Goal: Information Seeking & Learning: Learn about a topic

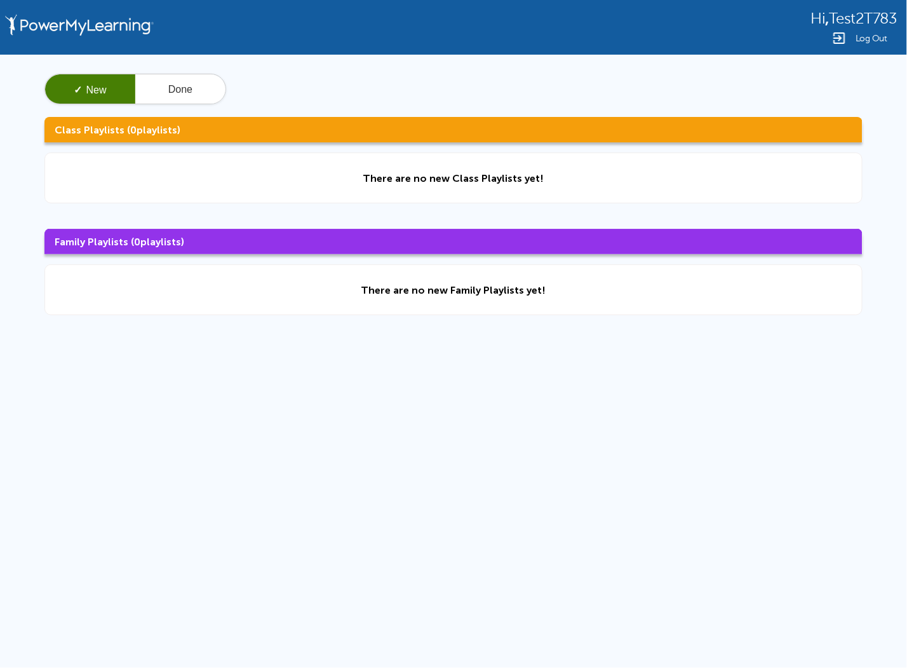
drag, startPoint x: 600, startPoint y: 0, endPoint x: 532, endPoint y: 426, distance: 430.9
click at [544, 413] on div "Hi , Test2T783 Log Out ✓ New Done Class Playlists ( 0 playlists) There are no n…" at bounding box center [453, 270] width 907 height 540
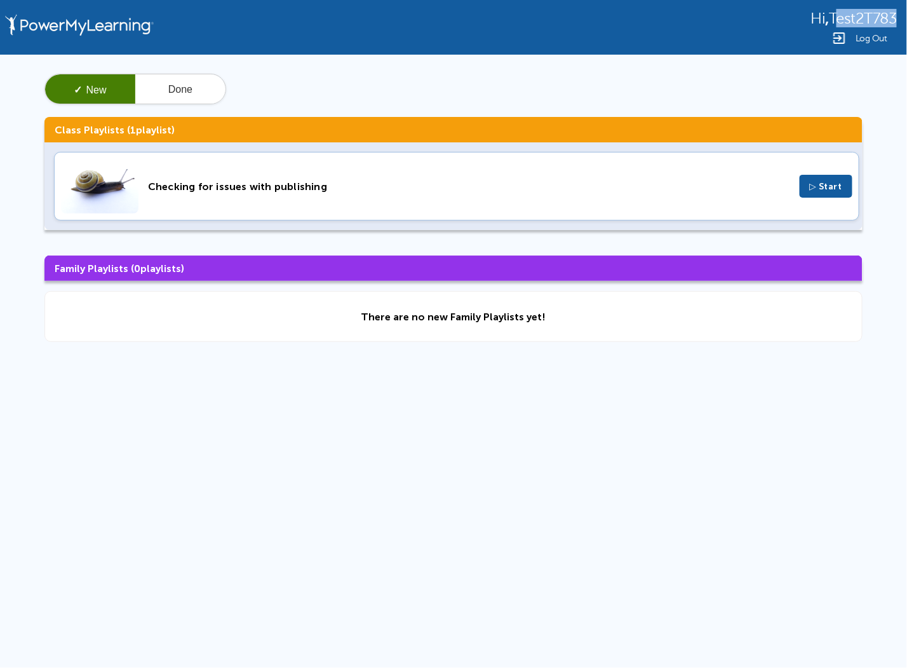
drag, startPoint x: 837, startPoint y: 22, endPoint x: 890, endPoint y: 22, distance: 52.7
click at [890, 22] on span "Test2T783" at bounding box center [863, 18] width 68 height 17
click at [894, 22] on span "Test2T783" at bounding box center [863, 18] width 68 height 17
drag, startPoint x: 898, startPoint y: 22, endPoint x: 890, endPoint y: 20, distance: 8.0
click at [890, 20] on div "Hi , Test2T783 Log Out" at bounding box center [453, 27] width 907 height 55
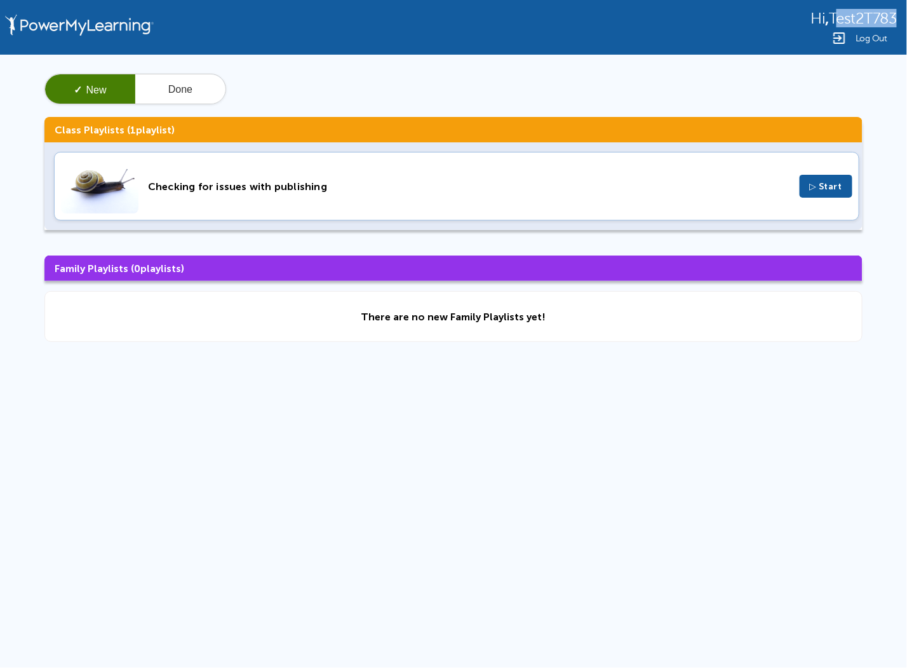
drag, startPoint x: 831, startPoint y: 13, endPoint x: 893, endPoint y: 23, distance: 63.1
click at [893, 23] on span "Test2T783" at bounding box center [863, 18] width 68 height 17
copy span "Test2T783"
click at [759, 520] on div "Hi , Test2T783 Log Out ✓ New Done Class Playlists ( 1 playlist) Checking for is…" at bounding box center [453, 270] width 907 height 540
click at [198, 80] on button "Done" at bounding box center [180, 89] width 90 height 30
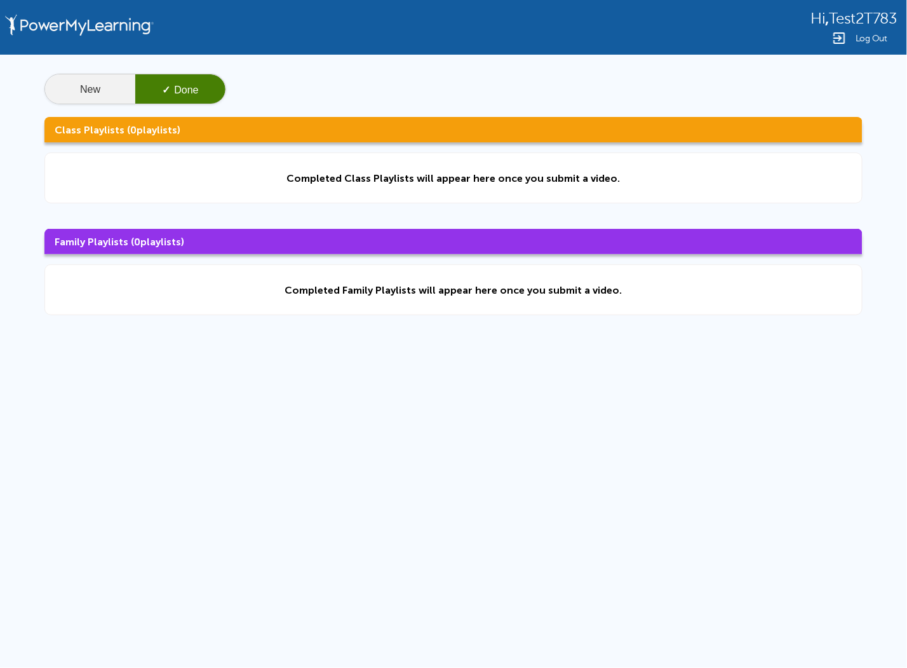
click at [84, 102] on button "New" at bounding box center [90, 89] width 90 height 30
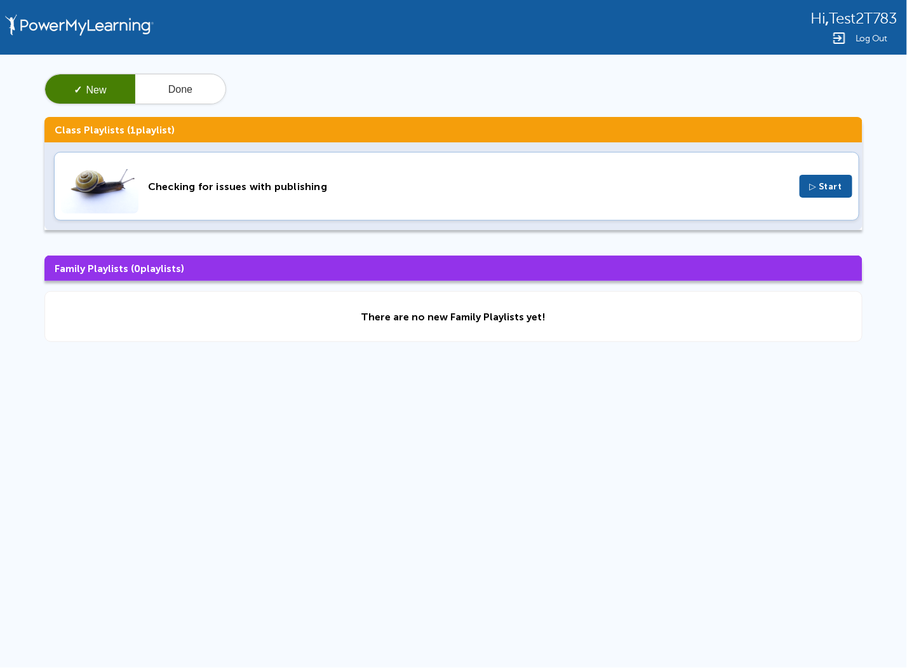
click at [243, 180] on div "Checking for issues with publishing" at bounding box center [469, 186] width 642 height 12
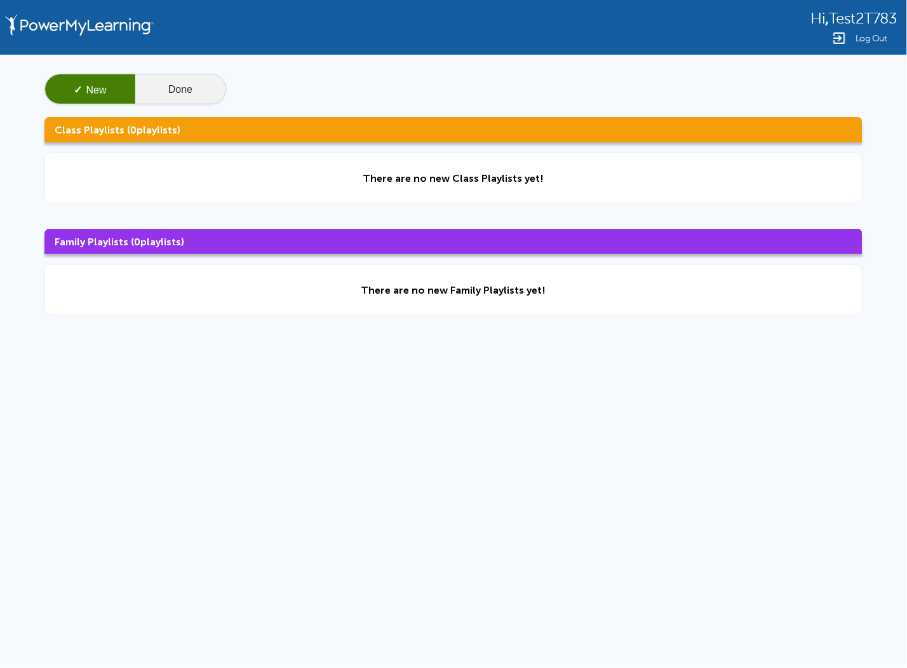
click at [164, 90] on button "Done" at bounding box center [180, 89] width 90 height 30
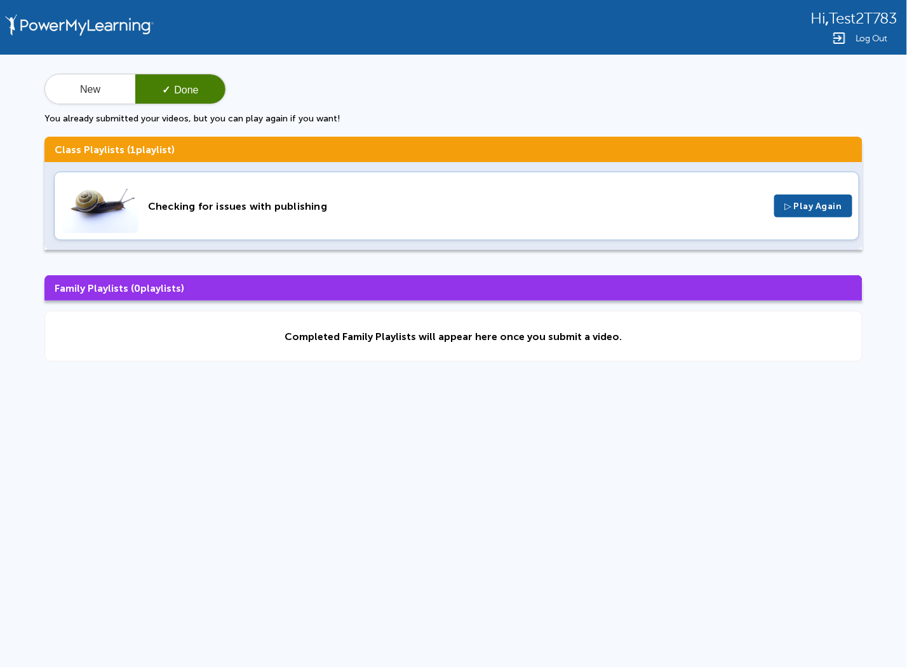
click at [399, 206] on div "Checking for issues with publishing" at bounding box center [456, 206] width 617 height 12
click at [77, 84] on button "New" at bounding box center [90, 89] width 90 height 30
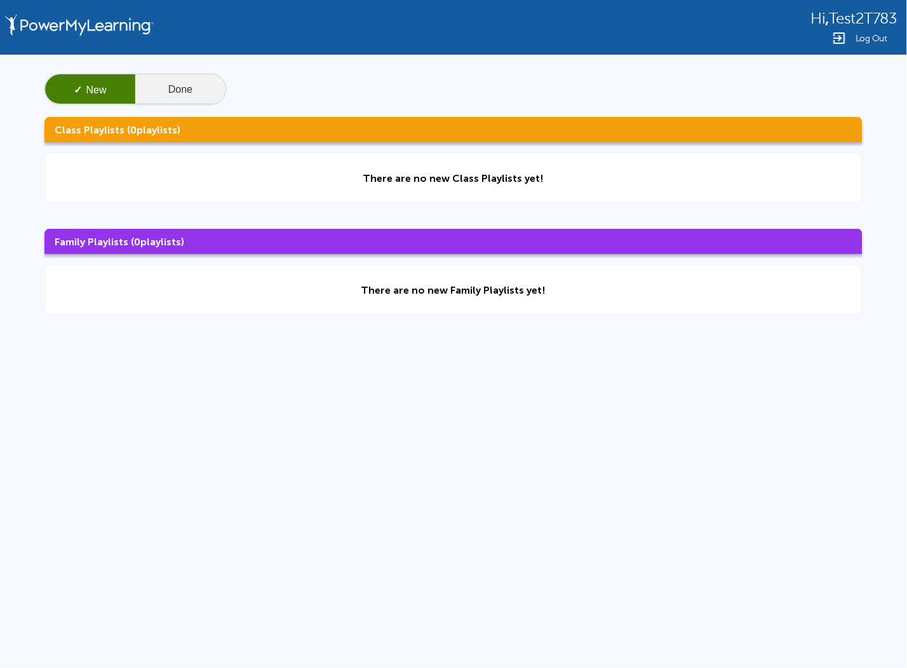
click at [170, 91] on button "Done" at bounding box center [180, 89] width 90 height 30
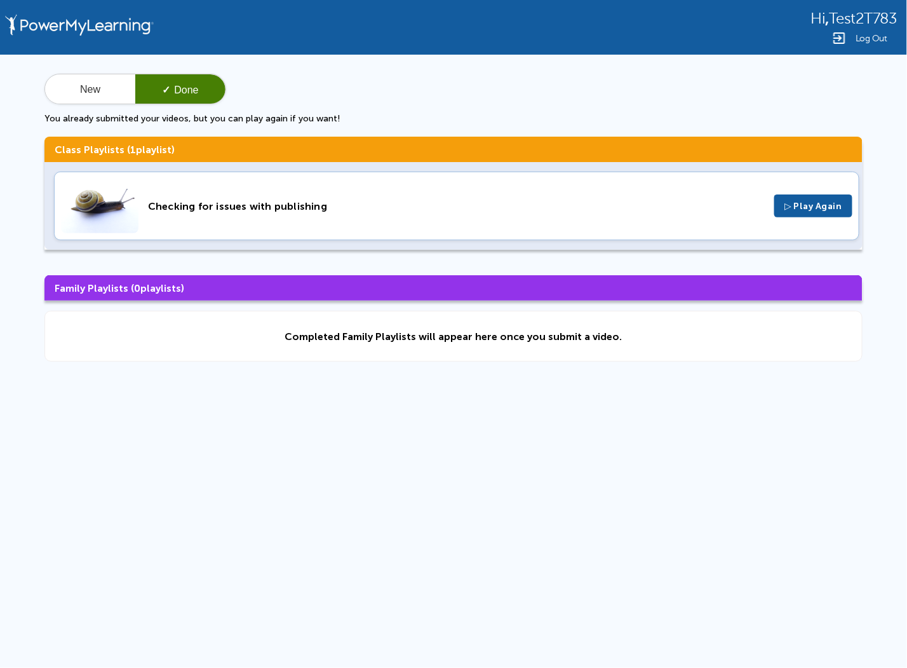
click at [384, 219] on div "Checking for issues with publishing ▷ Play Again" at bounding box center [456, 205] width 805 height 69
click at [80, 77] on button "New" at bounding box center [90, 89] width 90 height 30
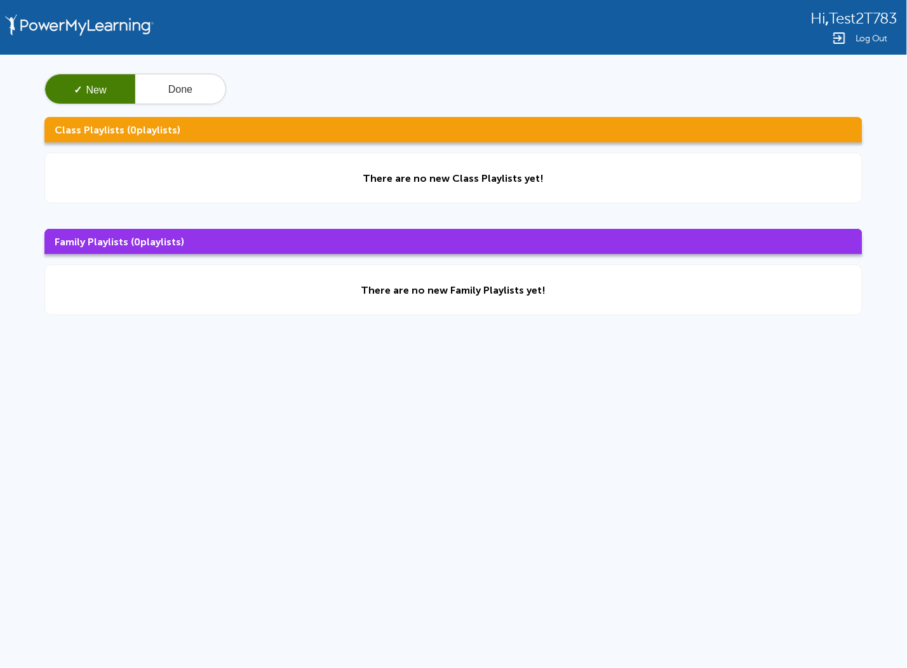
click at [382, 105] on div "✓ New Done Class Playlists ( 0 playlists) There are no new Class Playlists yet!…" at bounding box center [453, 194] width 907 height 279
click at [319, 516] on div "Hi , Test2T783 Log Out ✓ New Done Class Playlists ( 0 playlists) There are no n…" at bounding box center [453, 270] width 907 height 540
click at [505, 284] on div "There are no new Family Playlists yet!" at bounding box center [453, 290] width 185 height 12
drag, startPoint x: 608, startPoint y: 318, endPoint x: 203, endPoint y: 213, distance: 417.9
click at [203, 213] on div "✓ New Done Class Playlists ( 0 playlists) There are no new Class Playlists yet!…" at bounding box center [453, 194] width 907 height 279
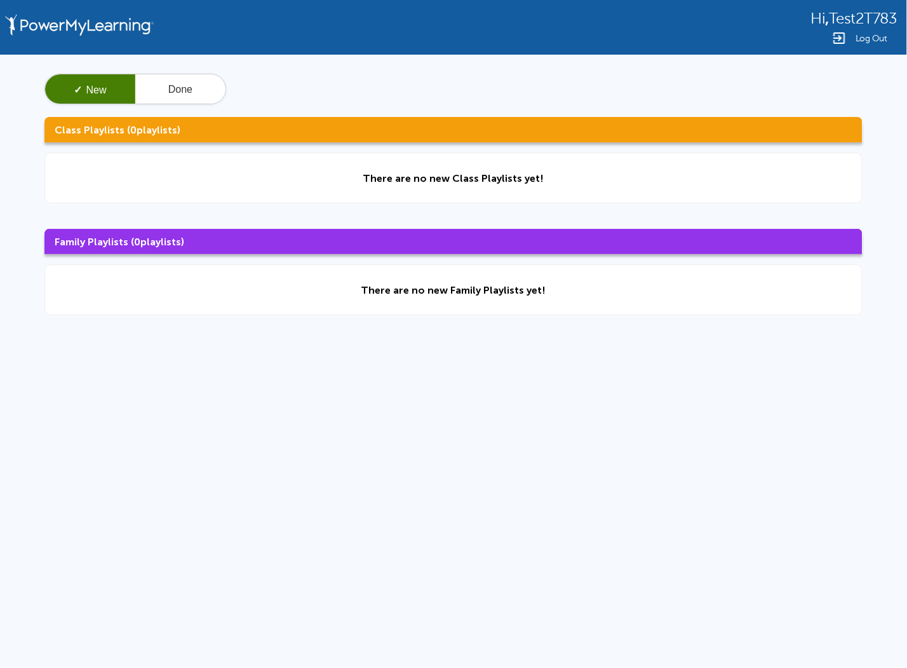
click at [443, 431] on div "Hi , Test2T783 Log Out ✓ New Done Class Playlists ( 0 playlists) There are no n…" at bounding box center [453, 270] width 907 height 540
click at [203, 104] on div "✓ New Done Class Playlists ( 0 playlists) There are no new Class Playlists yet!…" at bounding box center [453, 194] width 907 height 279
click at [192, 91] on button "Done" at bounding box center [180, 89] width 90 height 30
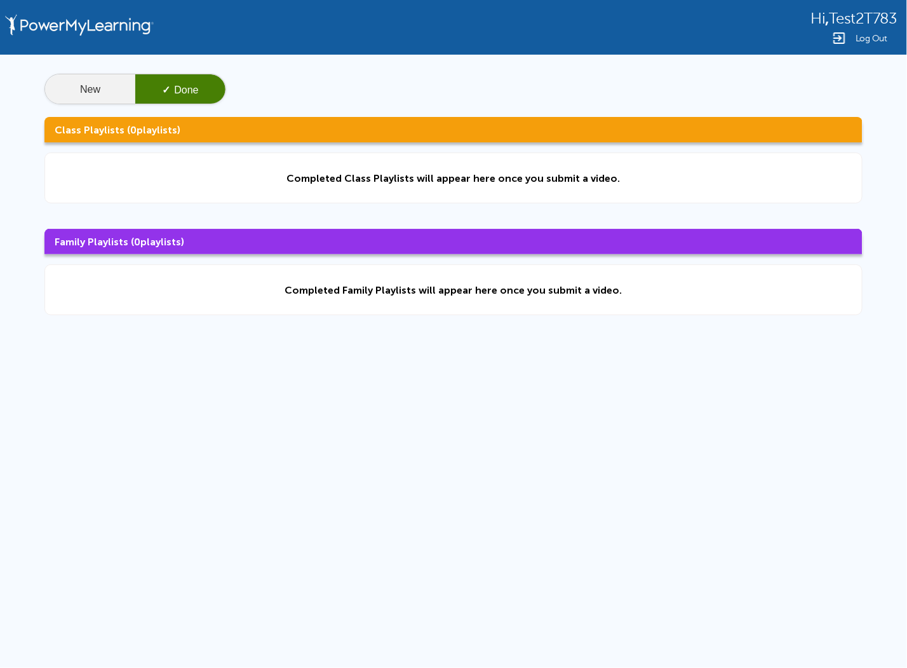
click at [99, 84] on button "New" at bounding box center [90, 89] width 90 height 30
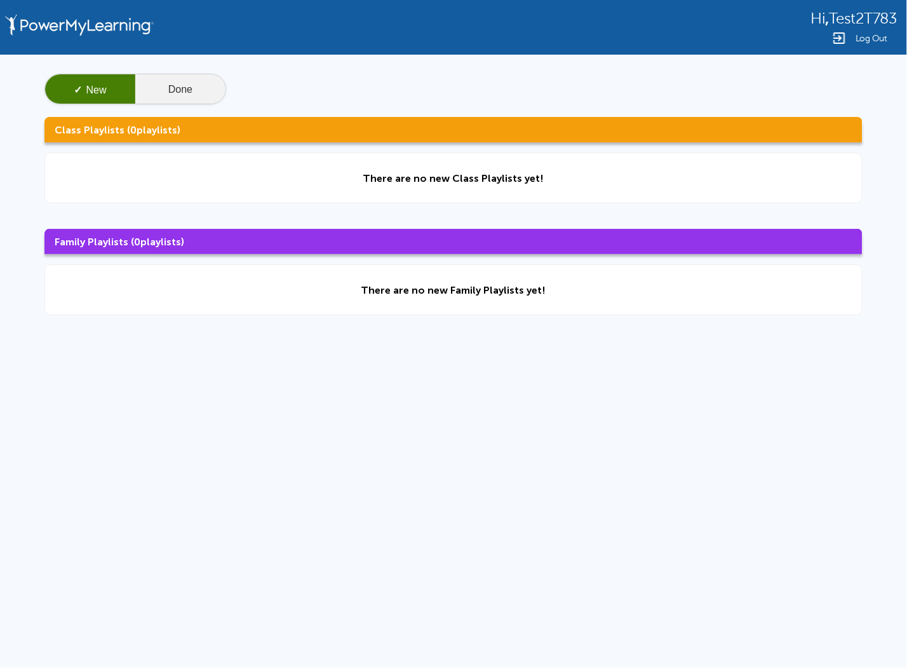
click at [181, 103] on button "Done" at bounding box center [180, 89] width 90 height 30
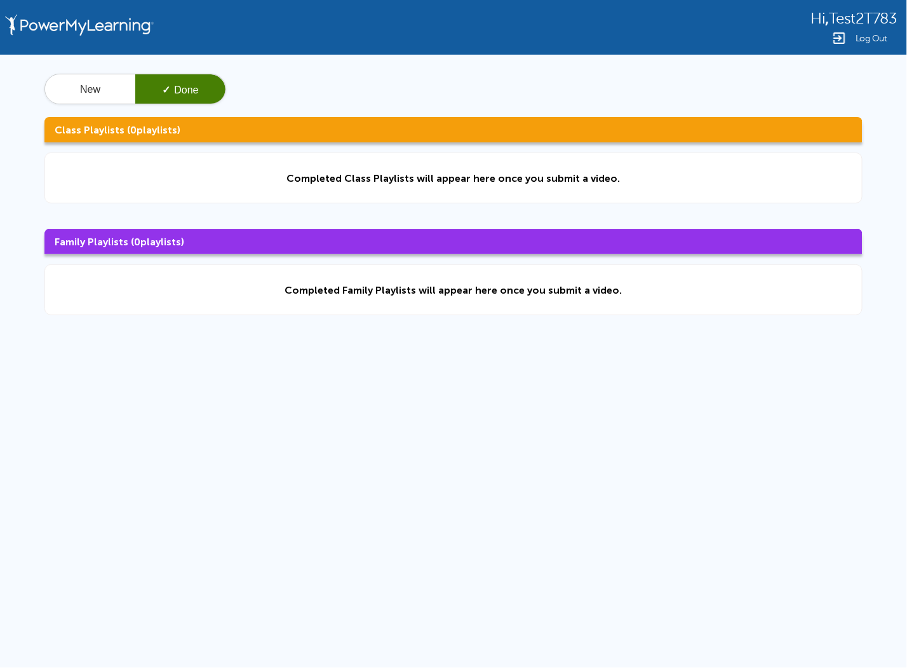
click at [179, 91] on button "✓ Done" at bounding box center [180, 89] width 90 height 30
click at [119, 72] on div "New ✓ Done Class Playlists ( 0 playlists) Completed Class Playlists will appear…" at bounding box center [453, 194] width 907 height 279
click at [131, 80] on button "New" at bounding box center [90, 89] width 90 height 30
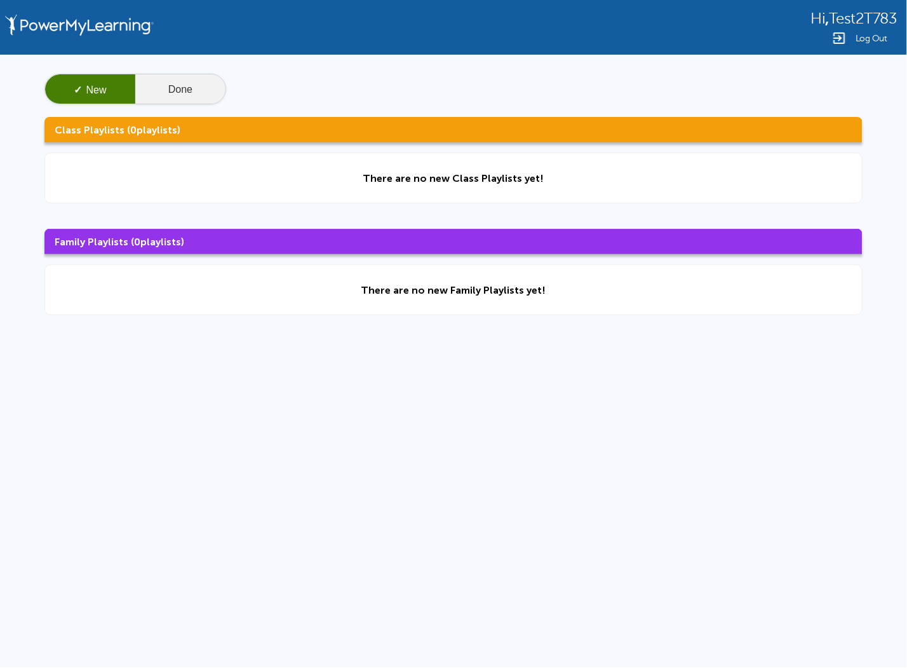
click at [164, 85] on button "Done" at bounding box center [180, 89] width 90 height 30
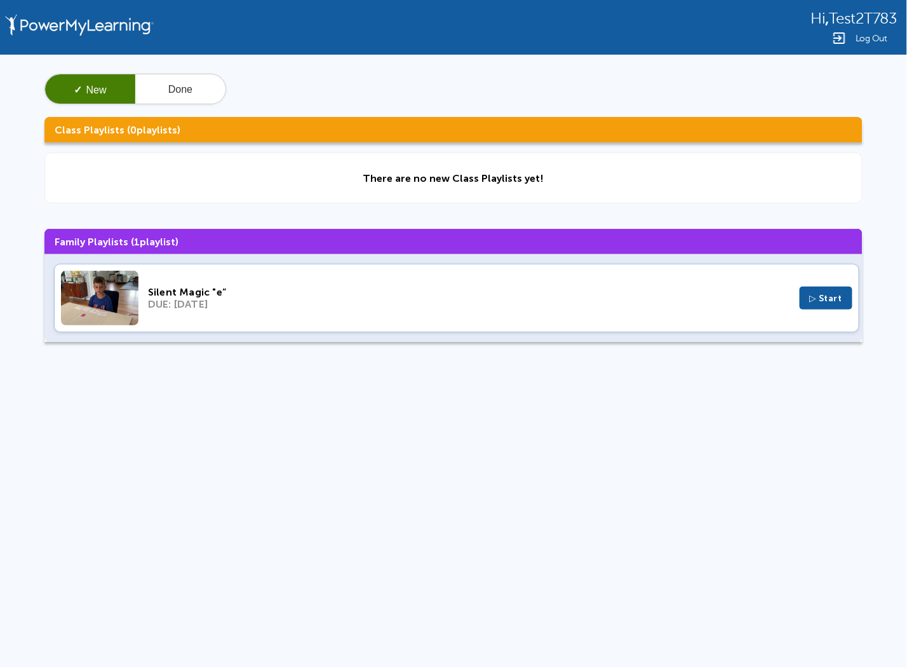
click at [560, 316] on div "Silent Magic "e” DUE: [DATE] ▷ Start" at bounding box center [456, 298] width 805 height 69
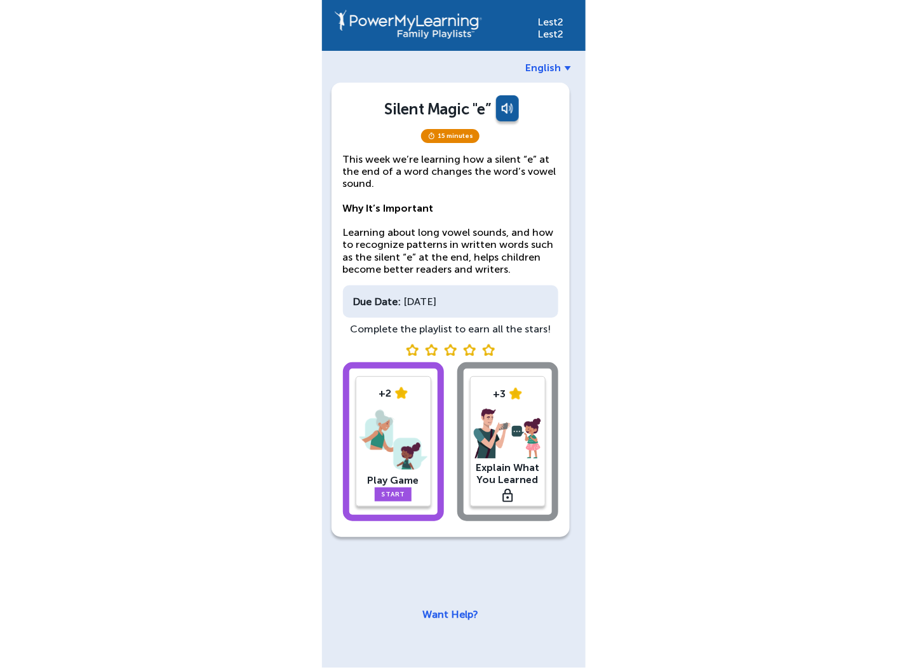
click at [401, 422] on img at bounding box center [393, 439] width 68 height 66
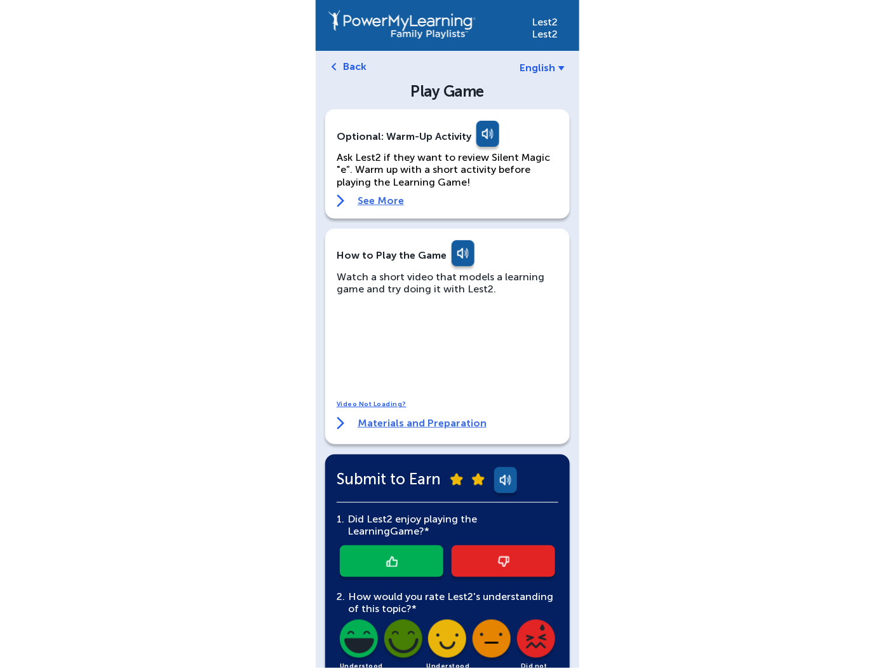
scroll to position [180, 0]
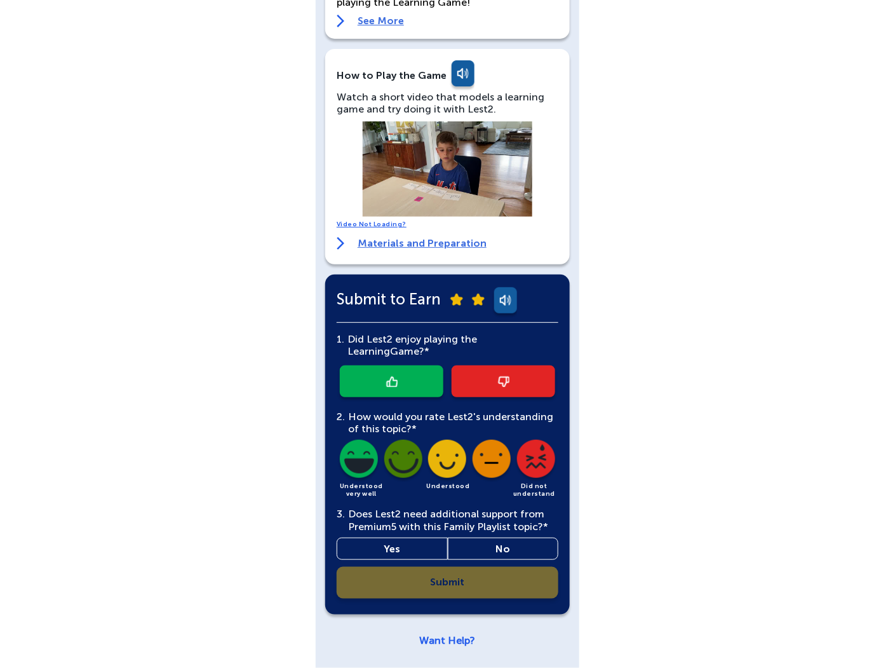
click at [405, 377] on link at bounding box center [392, 381] width 104 height 32
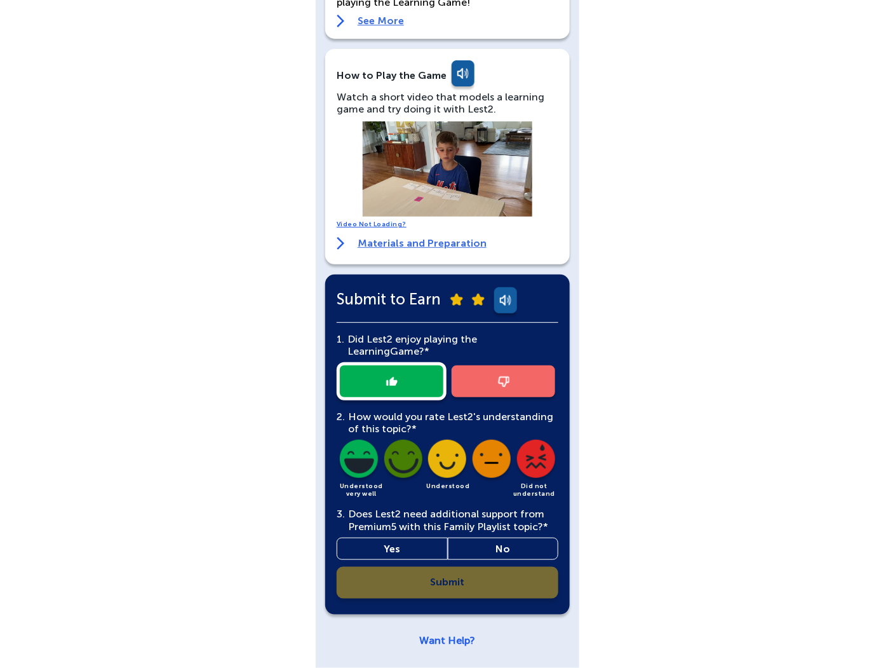
click at [446, 456] on img at bounding box center [447, 461] width 43 height 43
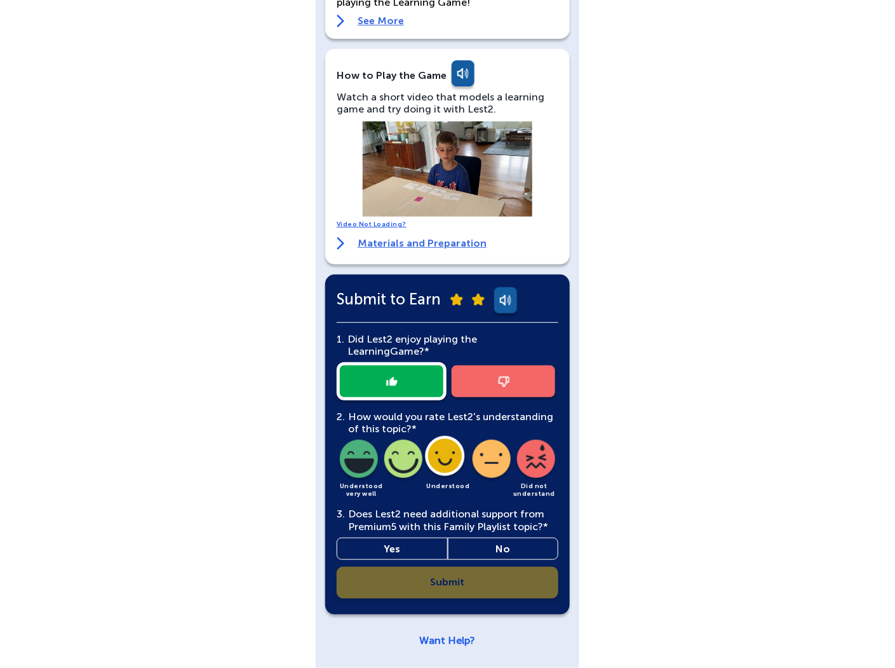
click at [508, 542] on link "No" at bounding box center [503, 548] width 111 height 22
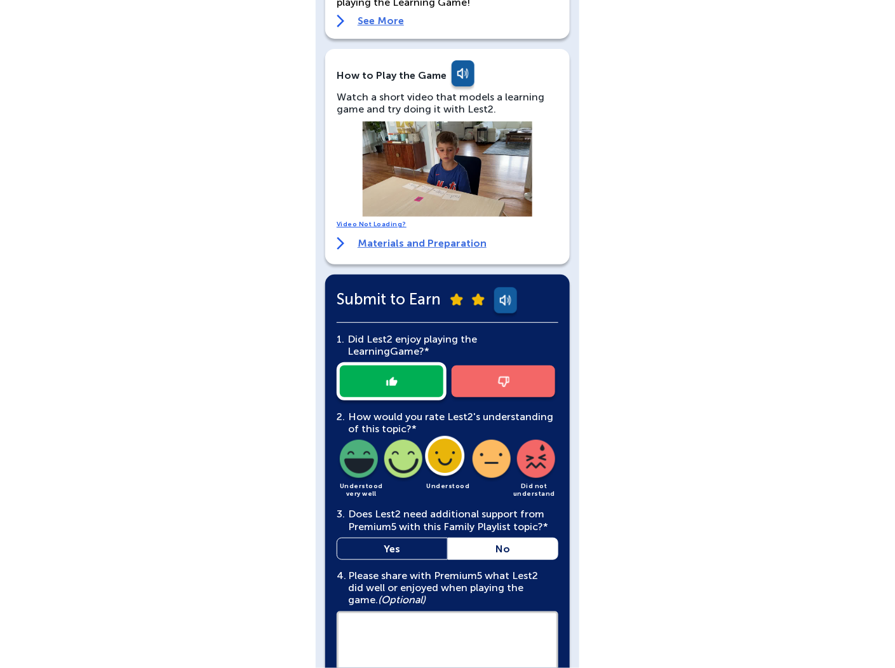
scroll to position [331, 0]
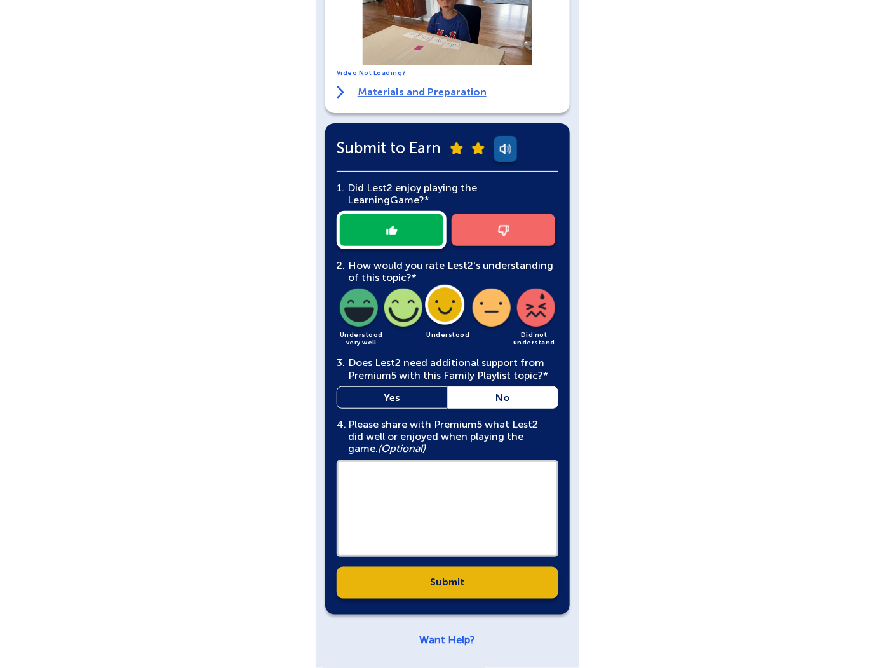
click at [462, 494] on textarea at bounding box center [448, 508] width 222 height 97
click at [469, 570] on link "Submit" at bounding box center [448, 583] width 222 height 32
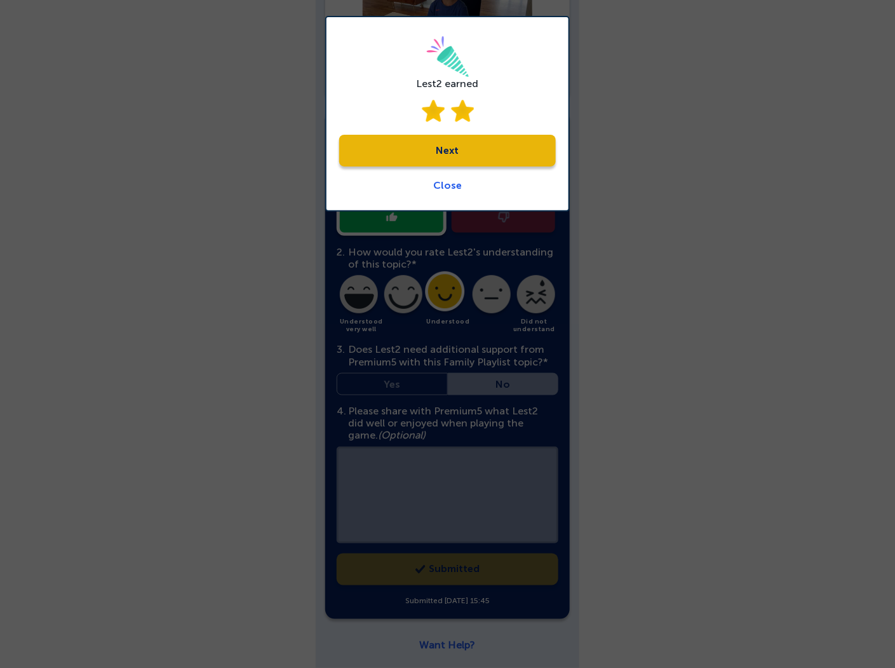
scroll to position [349, 0]
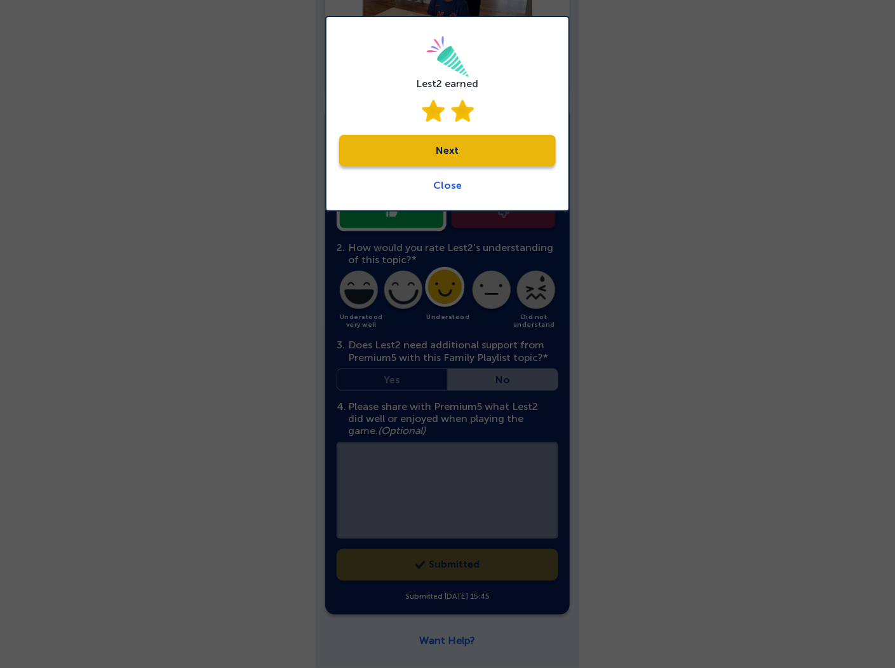
click at [452, 145] on link "Next" at bounding box center [447, 151] width 217 height 32
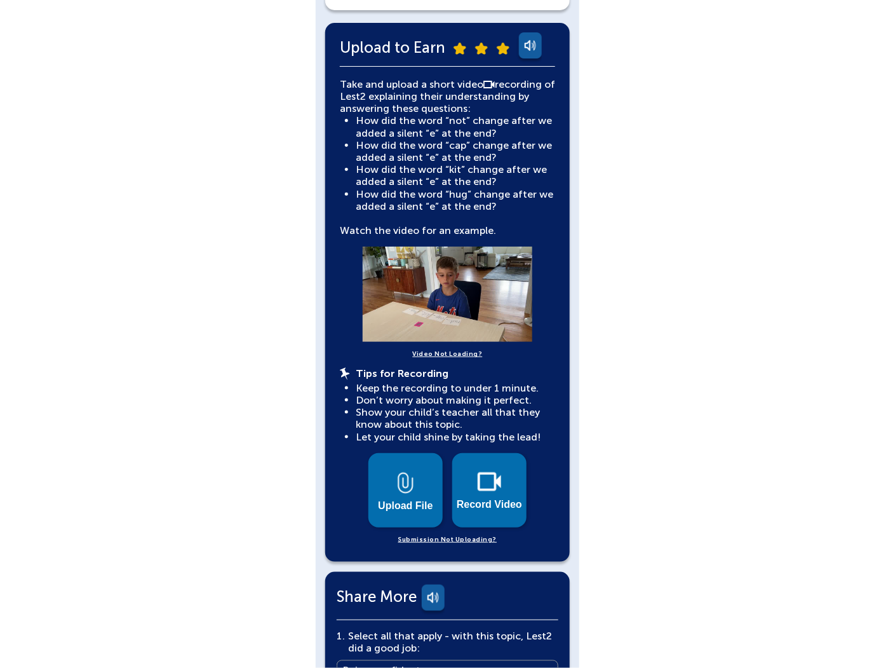
scroll to position [529, 0]
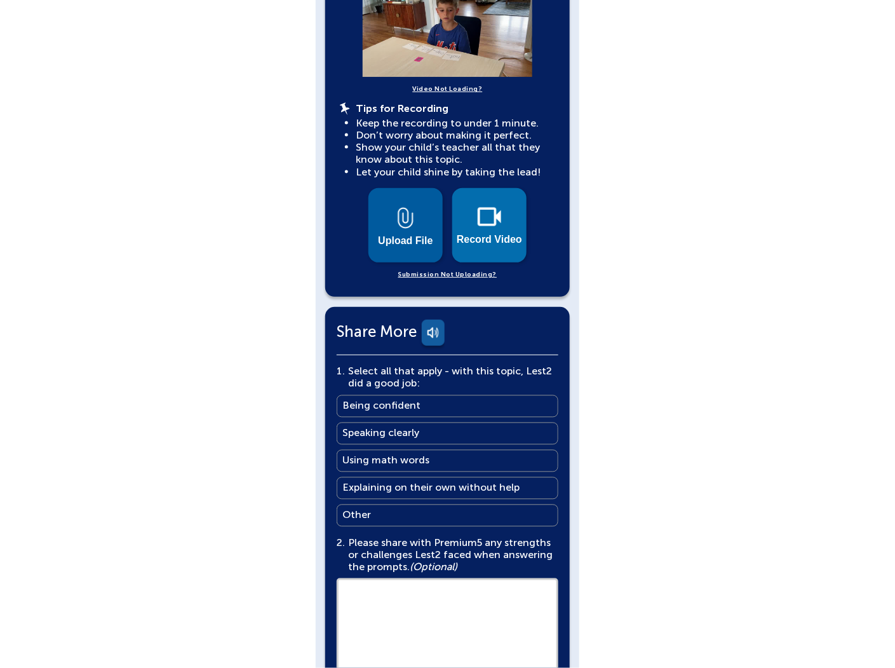
click at [414, 236] on span "Upload File" at bounding box center [405, 240] width 55 height 11
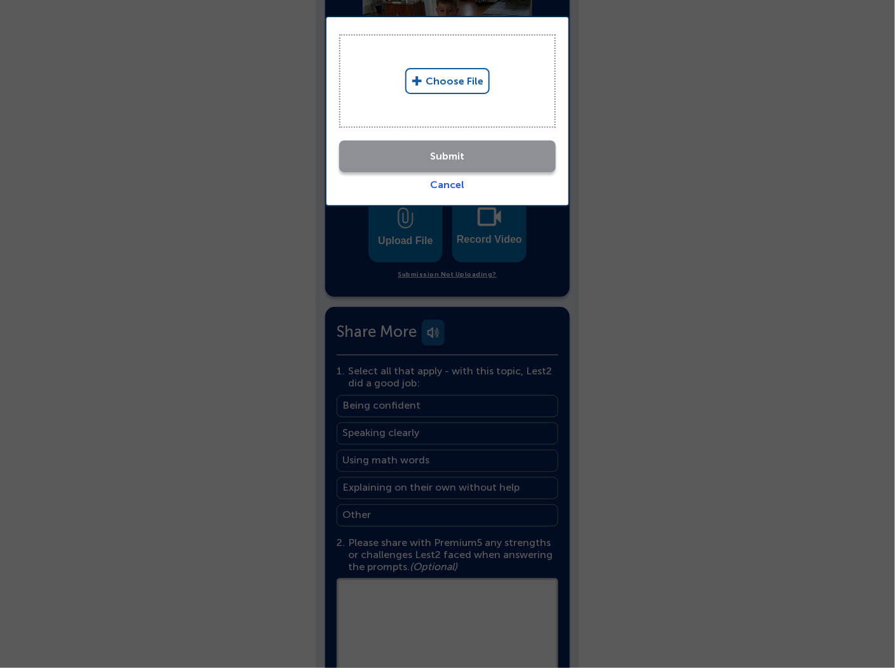
click at [469, 73] on link "Choose File" at bounding box center [447, 81] width 84 height 26
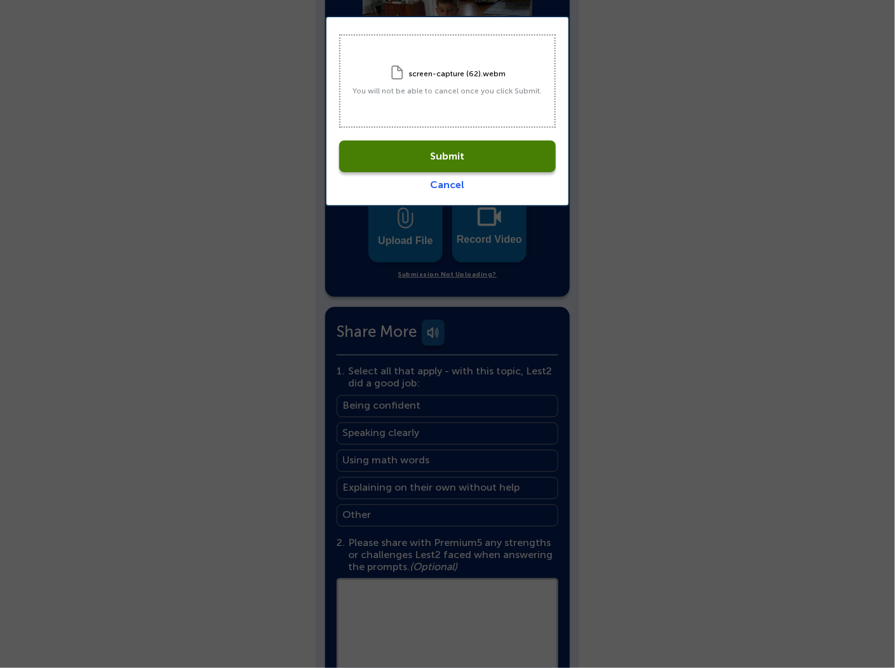
click at [436, 182] on link "Cancel" at bounding box center [448, 184] width 34 height 12
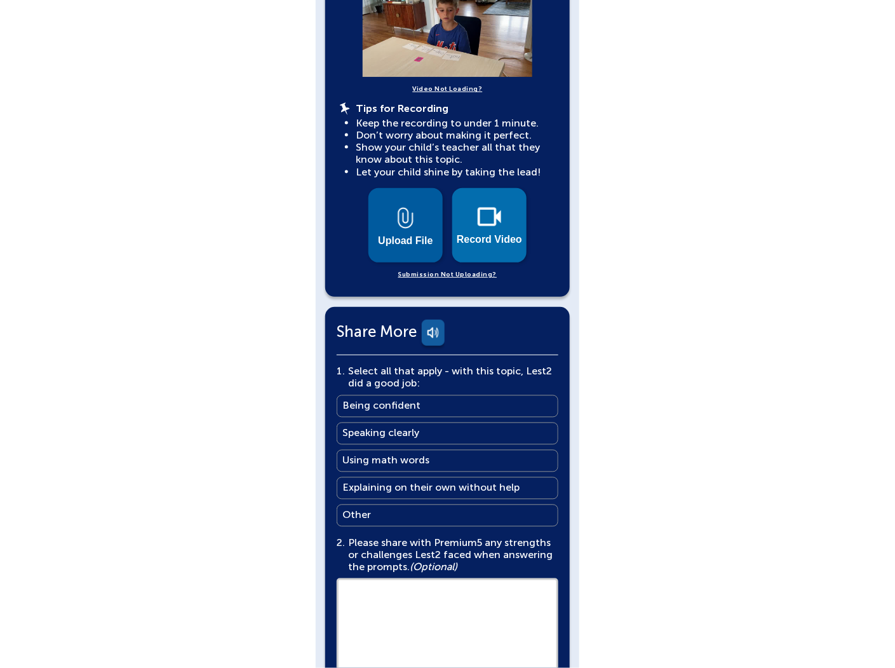
click at [406, 241] on span "Upload File" at bounding box center [405, 240] width 55 height 11
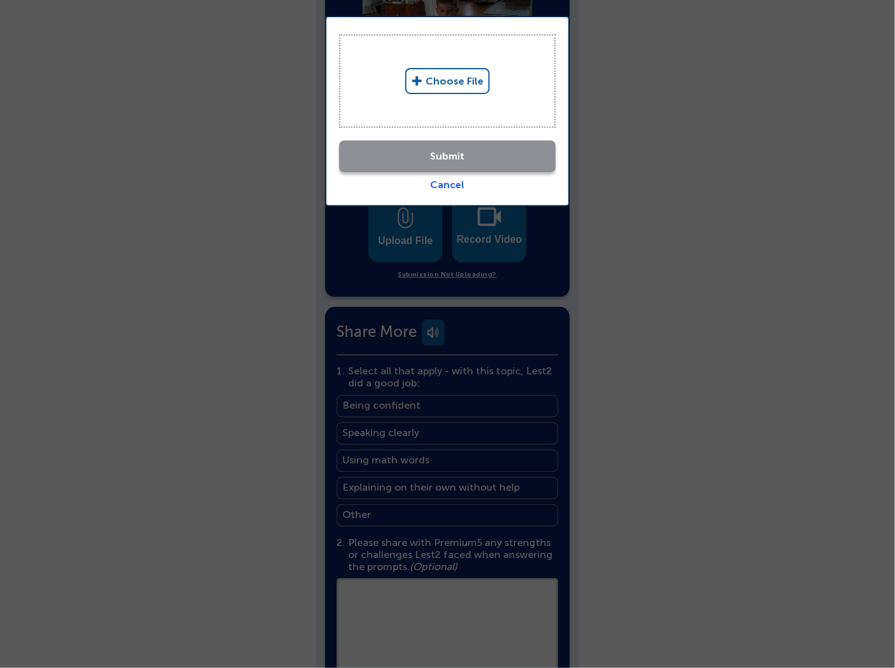
click at [457, 79] on link "Choose File" at bounding box center [447, 81] width 84 height 26
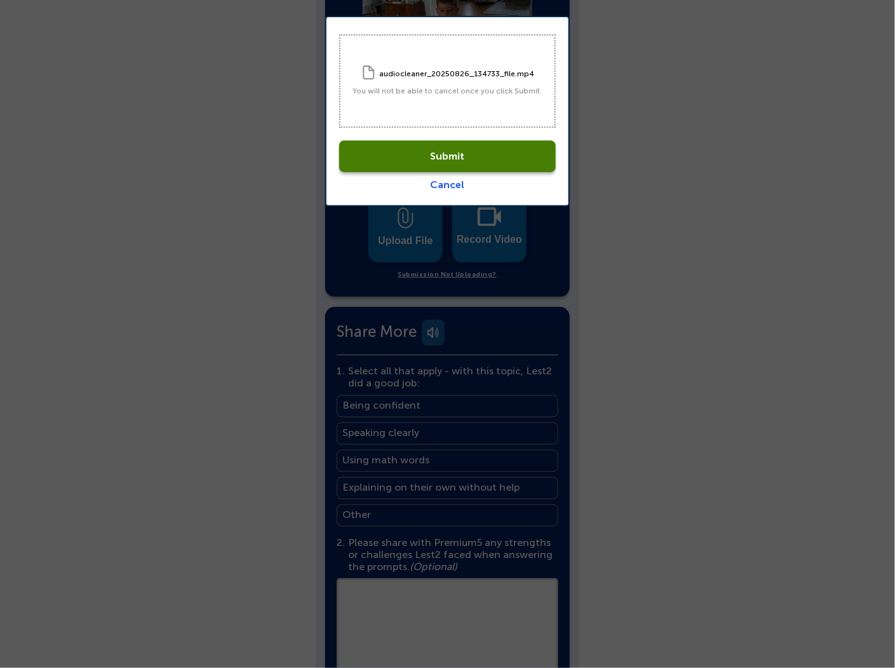
click at [453, 179] on link "Cancel" at bounding box center [448, 184] width 34 height 12
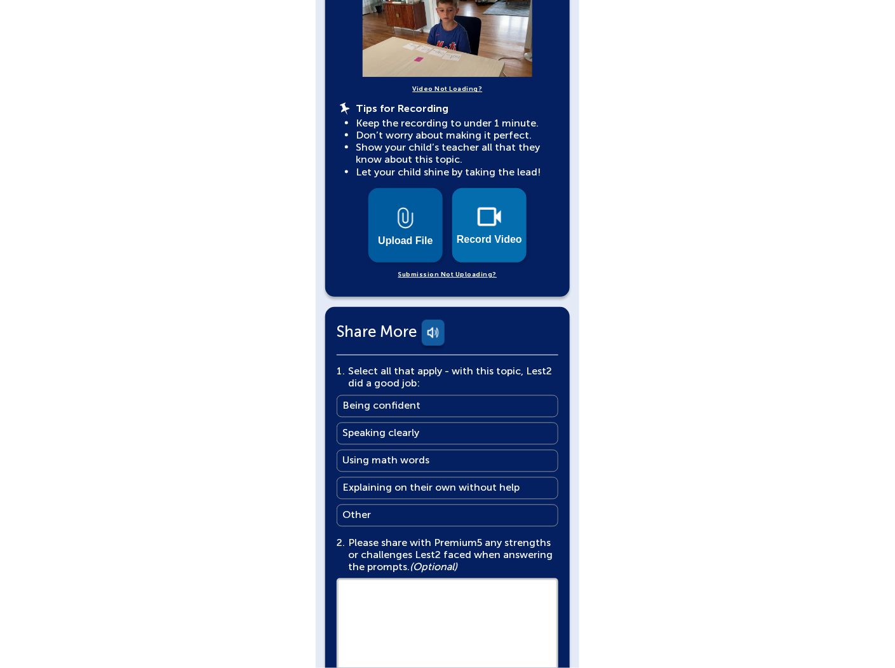
click at [398, 225] on img at bounding box center [406, 218] width 16 height 22
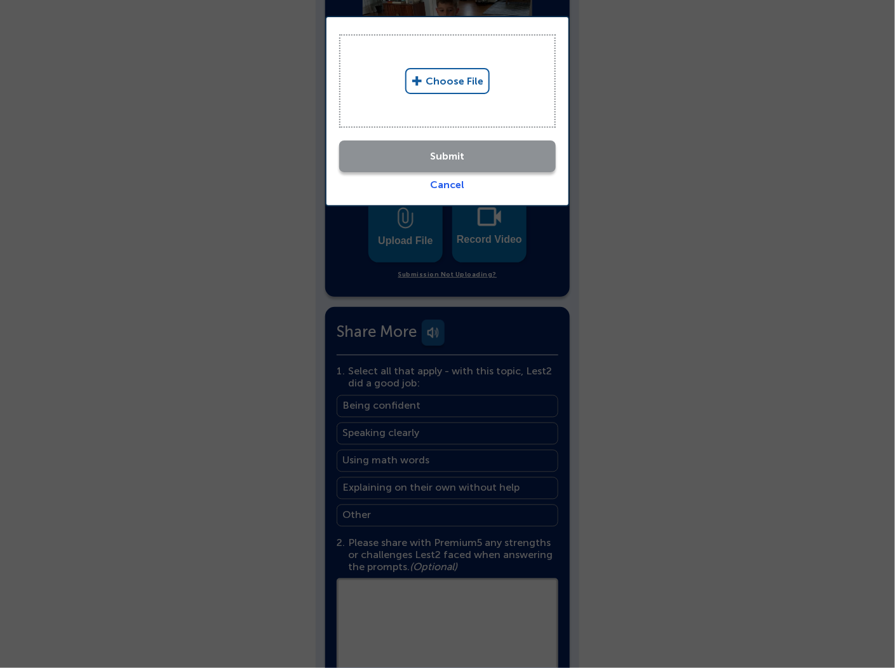
click at [462, 77] on link "Choose File" at bounding box center [447, 81] width 84 height 26
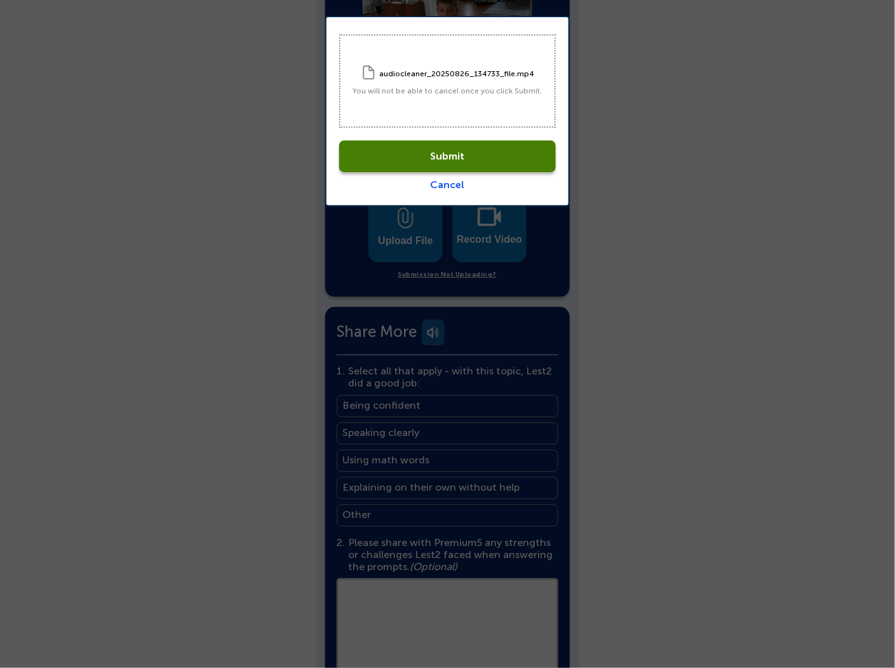
click at [478, 151] on link "Submit" at bounding box center [447, 156] width 217 height 32
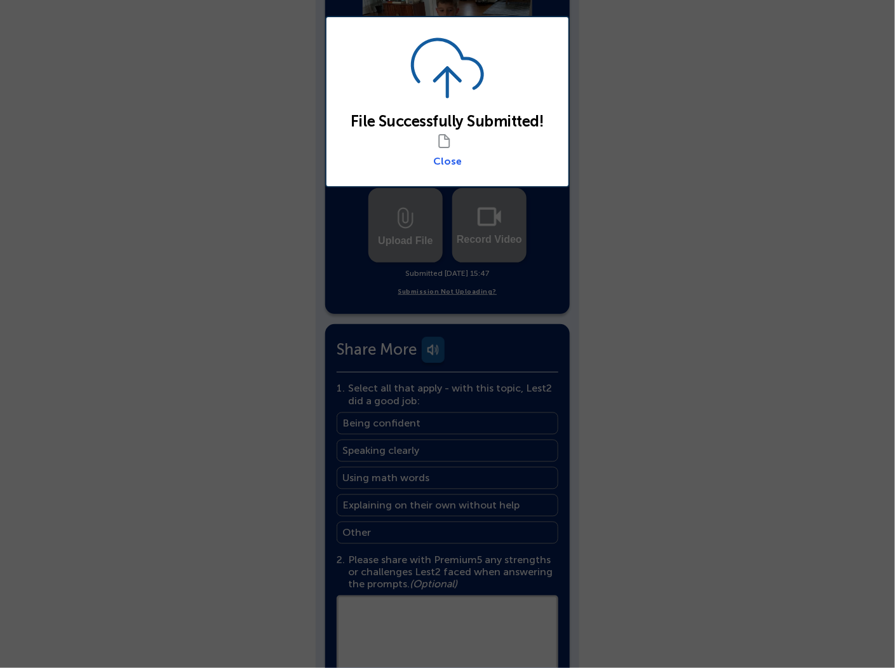
click at [446, 155] on link "Close" at bounding box center [447, 161] width 29 height 12
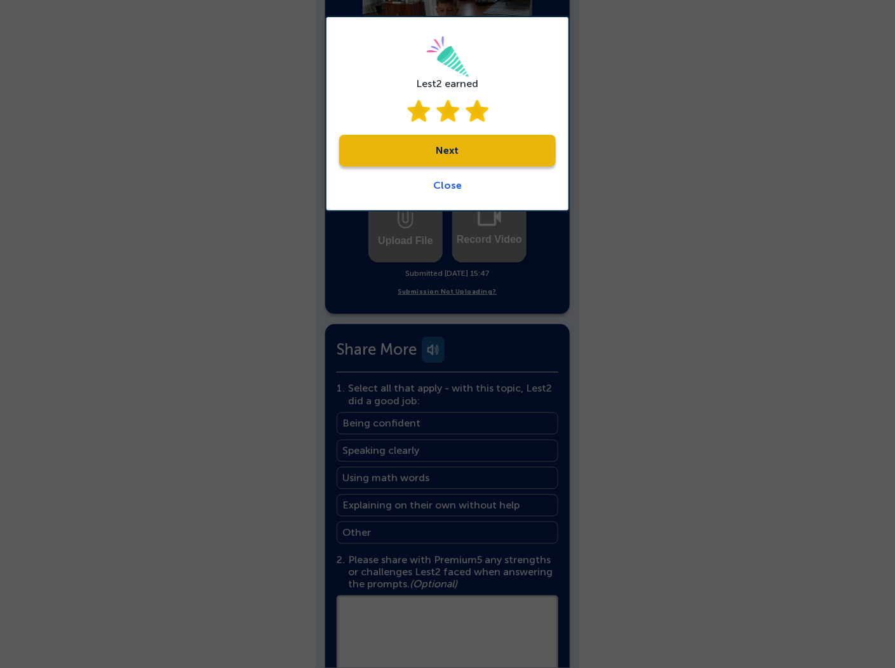
click at [452, 151] on link "Next" at bounding box center [447, 151] width 217 height 32
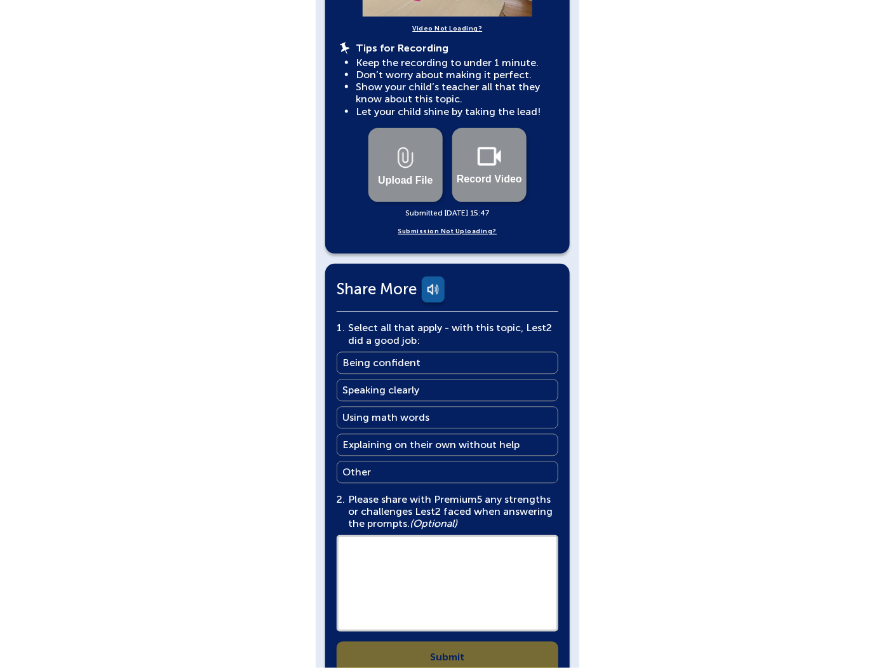
scroll to position [664, 0]
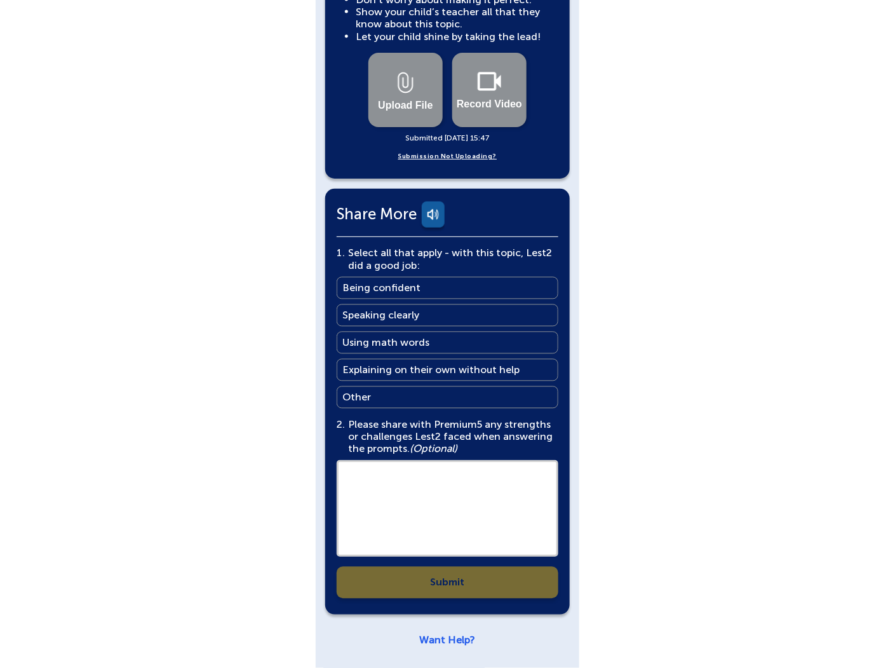
click at [392, 279] on link "Being confident Being confident" at bounding box center [448, 288] width 222 height 22
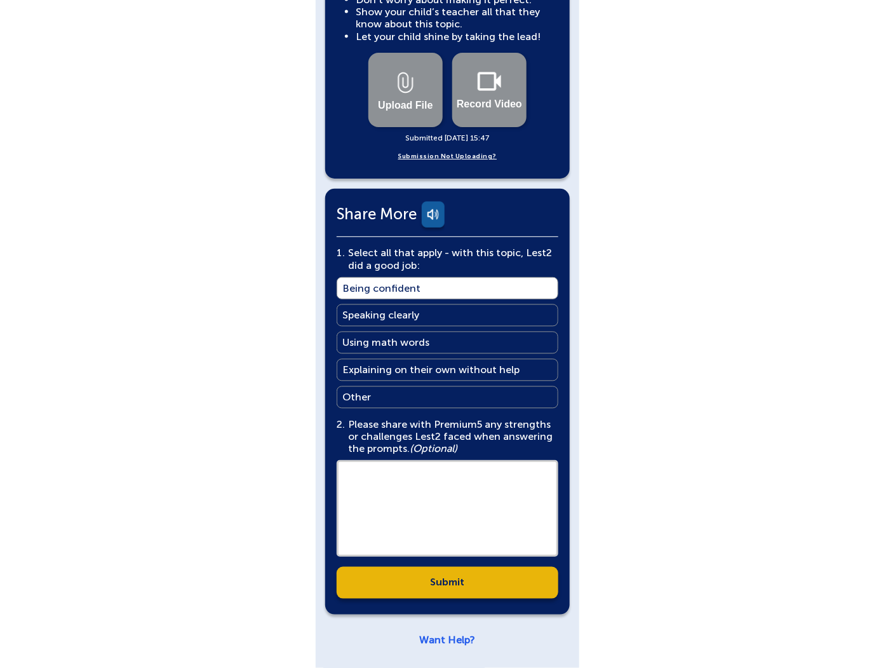
click at [426, 575] on link "Submit" at bounding box center [448, 583] width 222 height 32
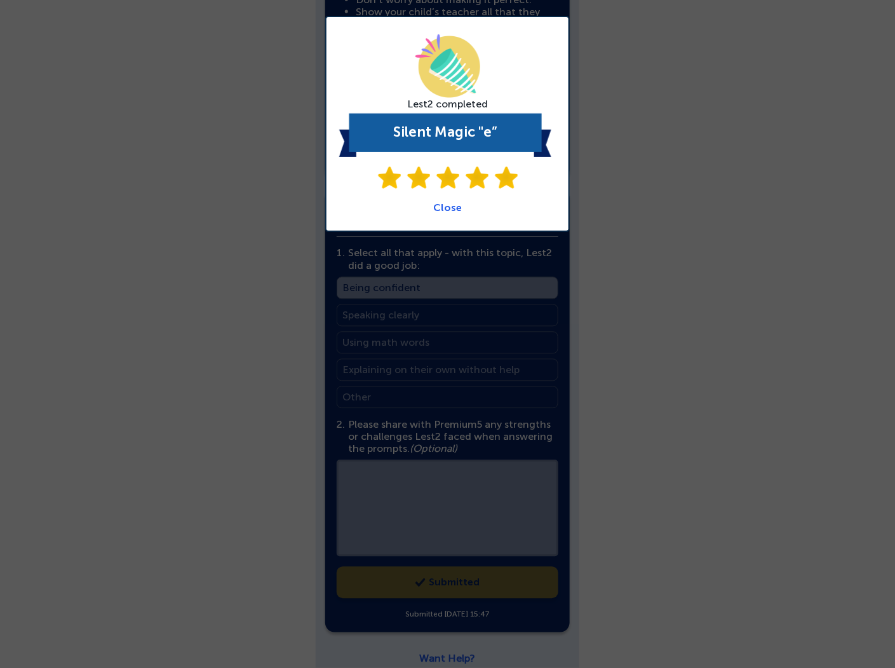
click at [442, 210] on link "Close" at bounding box center [447, 207] width 29 height 12
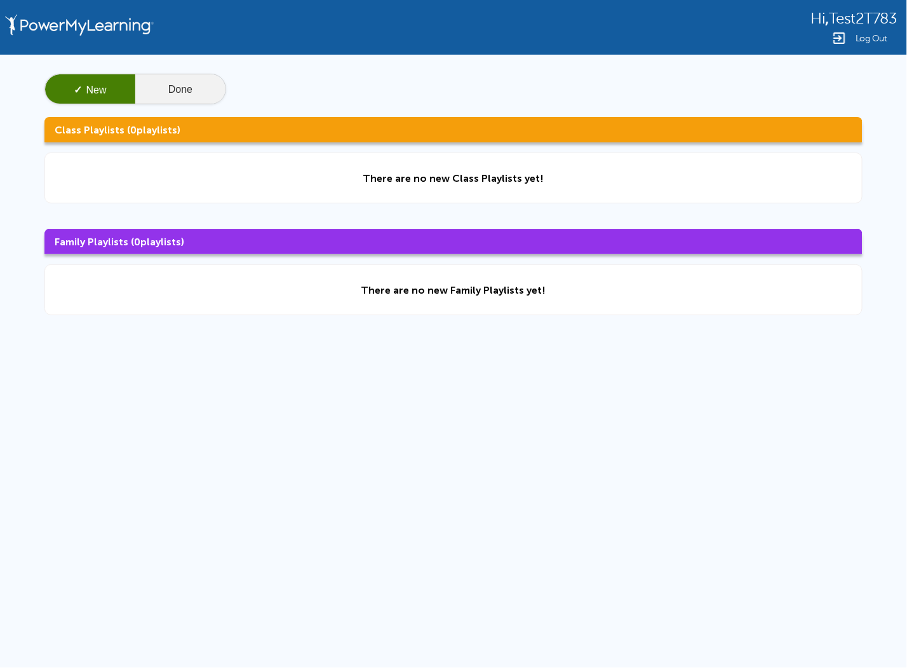
click at [182, 92] on button "Done" at bounding box center [180, 89] width 90 height 30
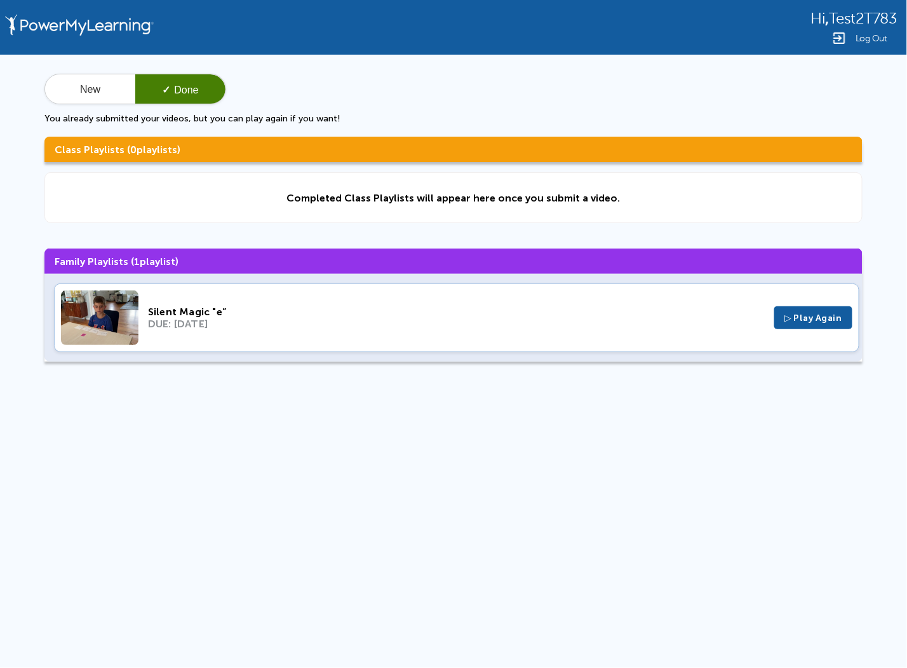
click at [496, 312] on div "Silent Magic "e”" at bounding box center [456, 311] width 617 height 12
click at [367, 312] on div "Silent Magic "e”" at bounding box center [456, 311] width 617 height 12
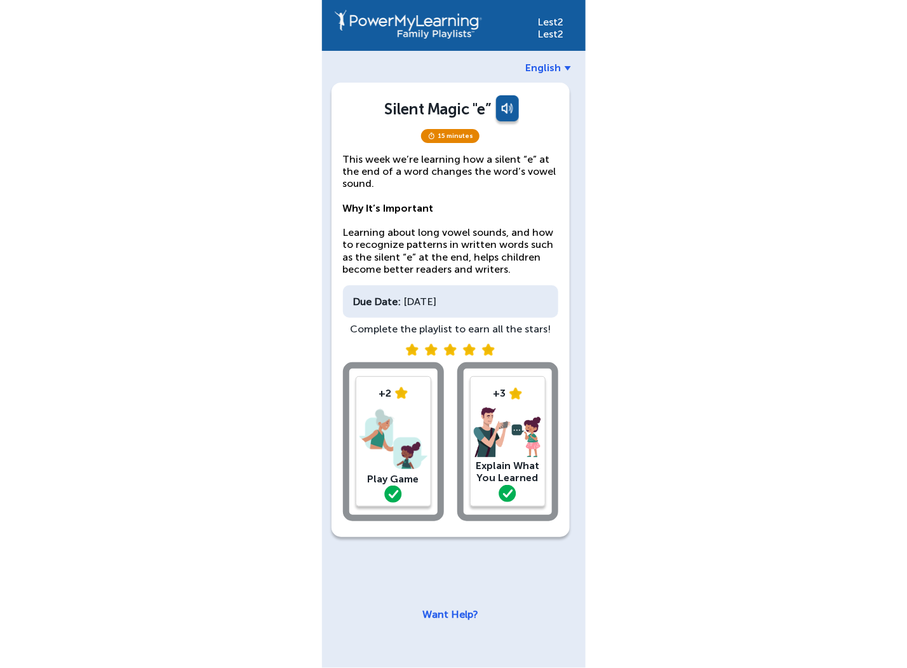
click at [433, 436] on div "+2 Play Game" at bounding box center [393, 441] width 101 height 159
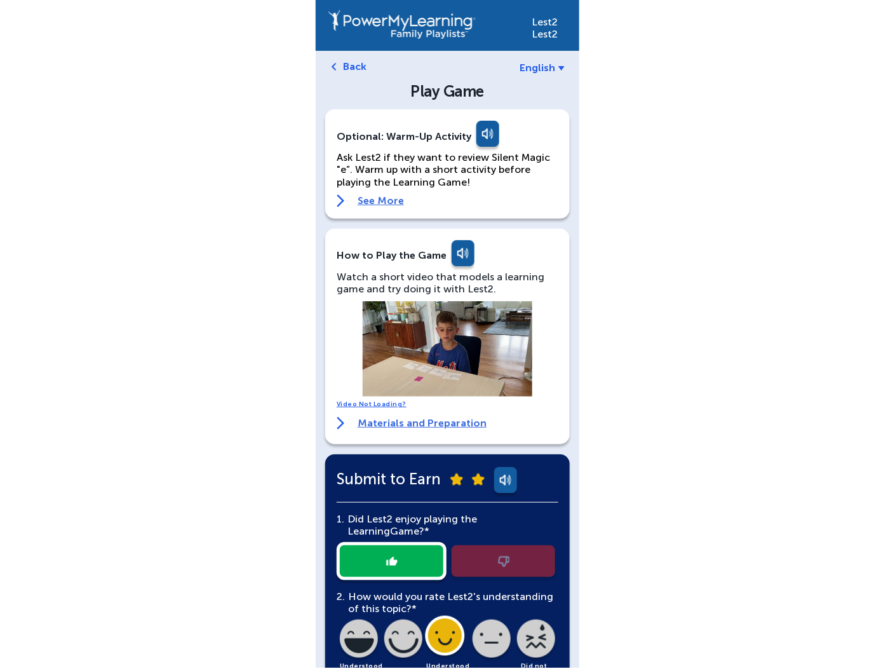
click at [478, 553] on div at bounding box center [448, 561] width 222 height 38
click at [429, 553] on div at bounding box center [448, 561] width 222 height 38
drag, startPoint x: 405, startPoint y: 623, endPoint x: 408, endPoint y: 629, distance: 6.9
click at [407, 627] on div "2. How would you rate Lest2's understanding of this topic?* Understood very wel…" at bounding box center [448, 633] width 222 height 87
click at [410, 649] on div "2. How would you rate Lest2's understanding of this topic?* Understood very wel…" at bounding box center [448, 633] width 222 height 87
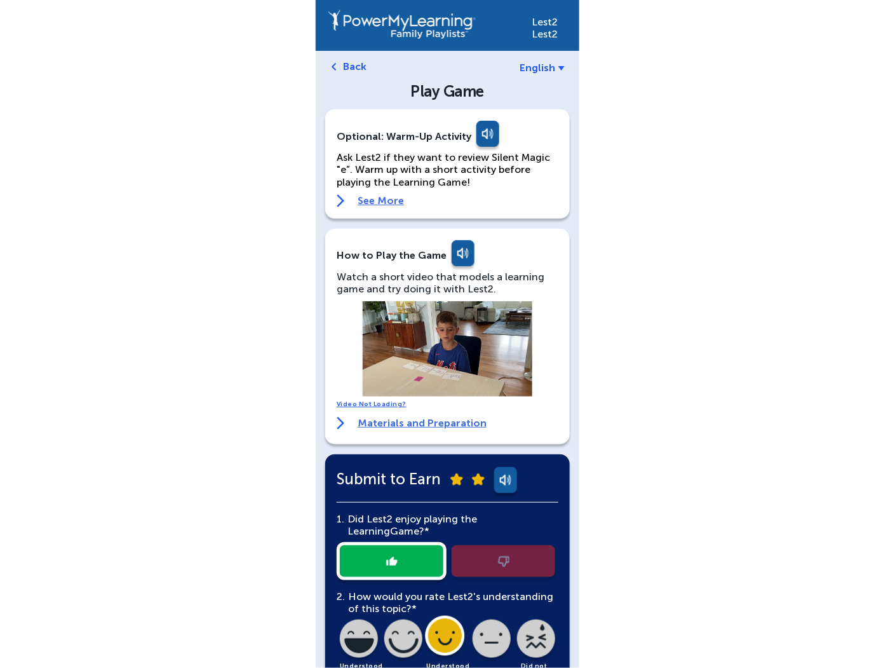
scroll to position [349, 0]
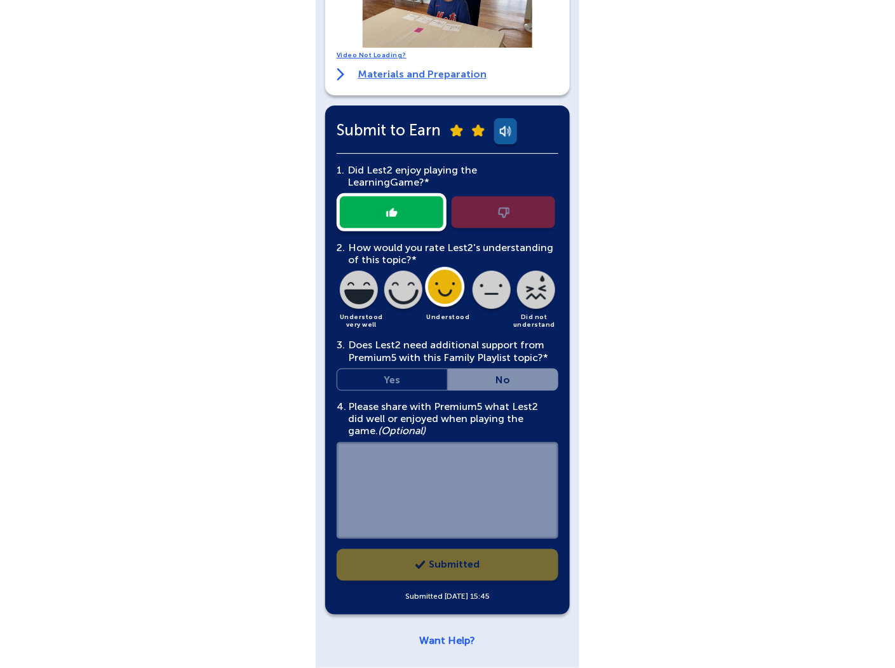
click at [443, 556] on div "1. Did Lest2 enjoy playing the Learning Game?* 2. How would you rate Lest2's un…" at bounding box center [448, 378] width 222 height 448
drag, startPoint x: 457, startPoint y: 471, endPoint x: 489, endPoint y: 392, distance: 85.7
click at [457, 469] on div "4. Please share with Premium5 what Lest2 did well or enjoyed when playing the g…" at bounding box center [448, 471] width 222 height 141
click at [490, 388] on div "3. Does Lest2 need additional support from Premium5 with this Family Playlist t…" at bounding box center [448, 364] width 222 height 51
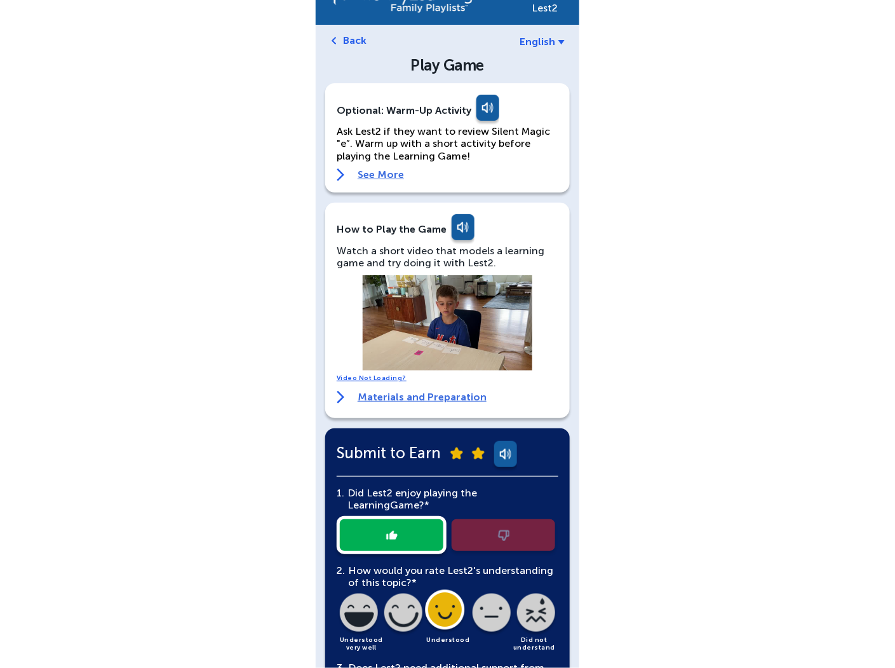
scroll to position [0, 0]
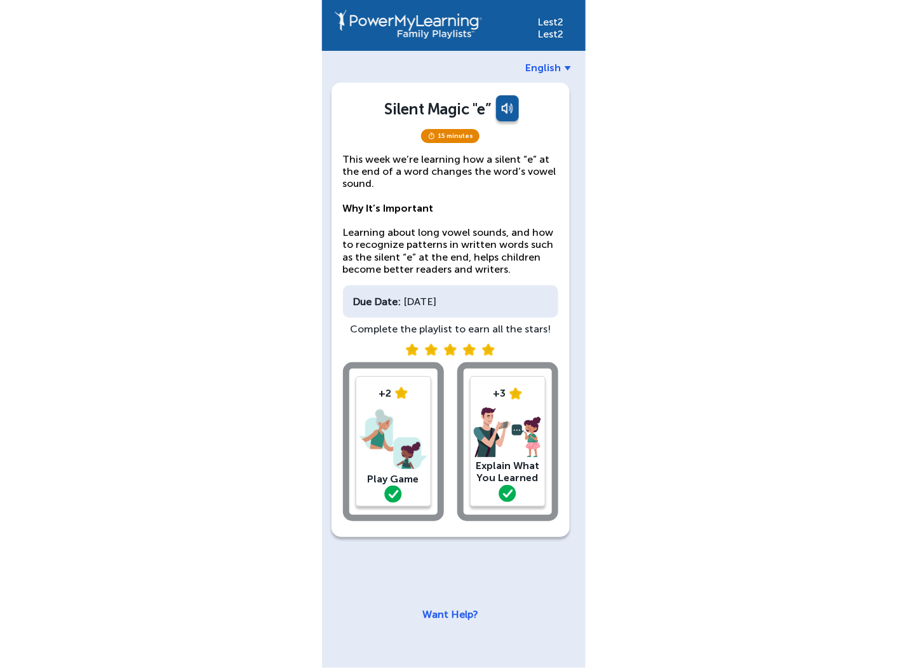
click at [502, 391] on div "+3" at bounding box center [508, 393] width 68 height 12
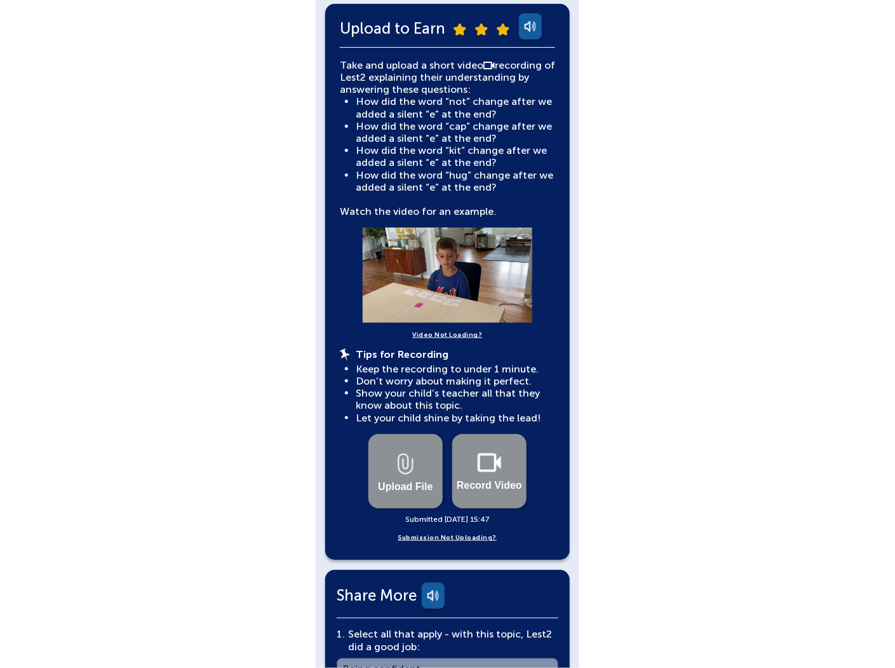
scroll to position [264, 0]
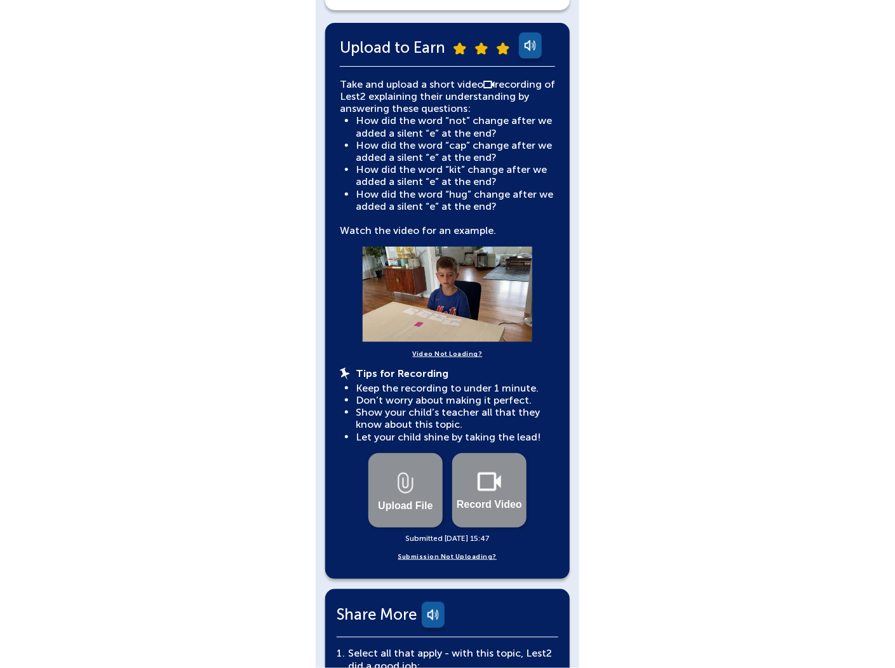
click at [443, 287] on video at bounding box center [447, 293] width 191 height 95
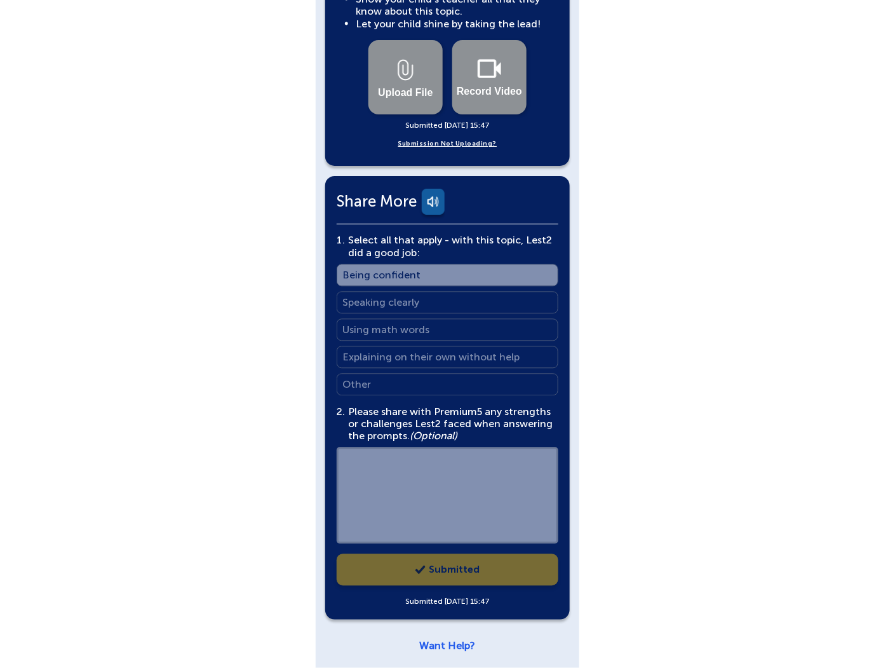
scroll to position [682, 0]
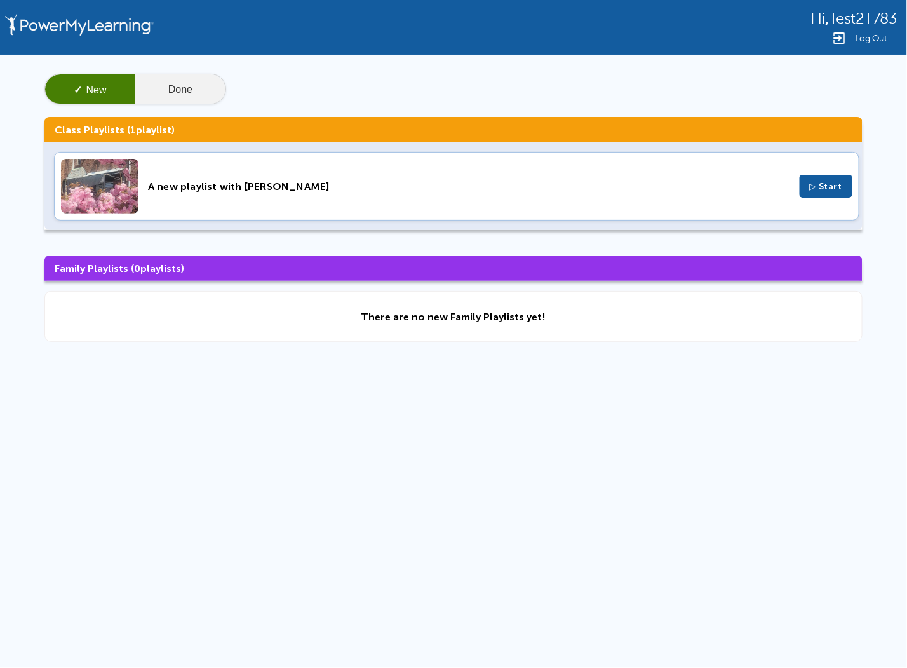
click at [212, 86] on button "Done" at bounding box center [180, 89] width 90 height 30
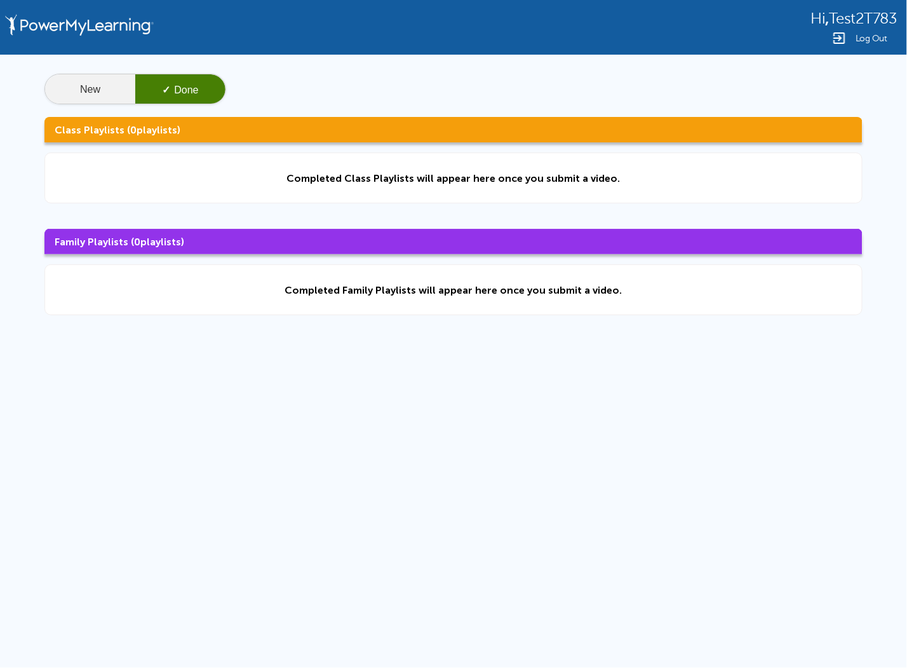
click at [105, 83] on button "New" at bounding box center [90, 89] width 90 height 30
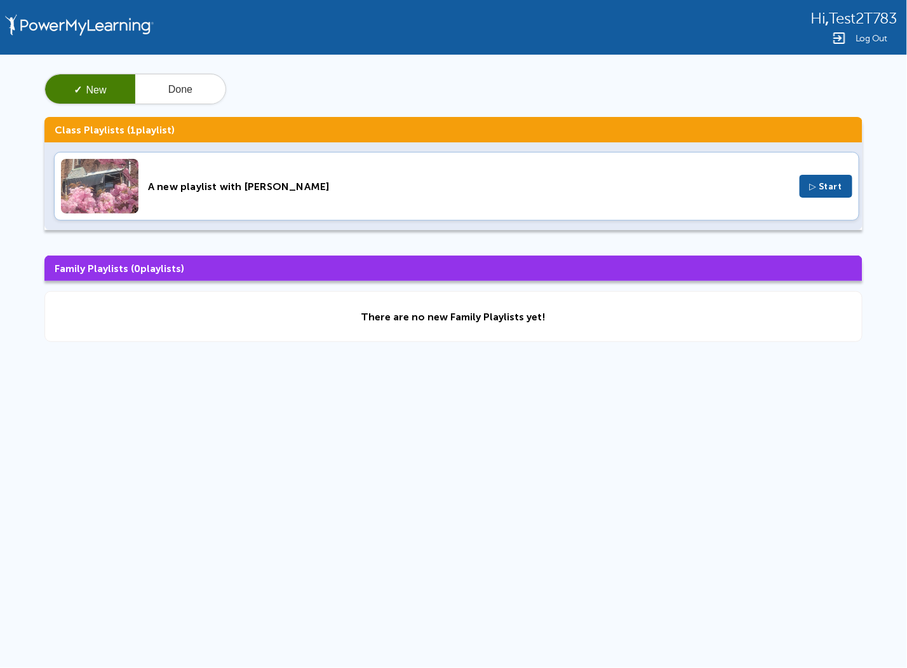
click at [832, 193] on button "▷ Start" at bounding box center [826, 186] width 53 height 23
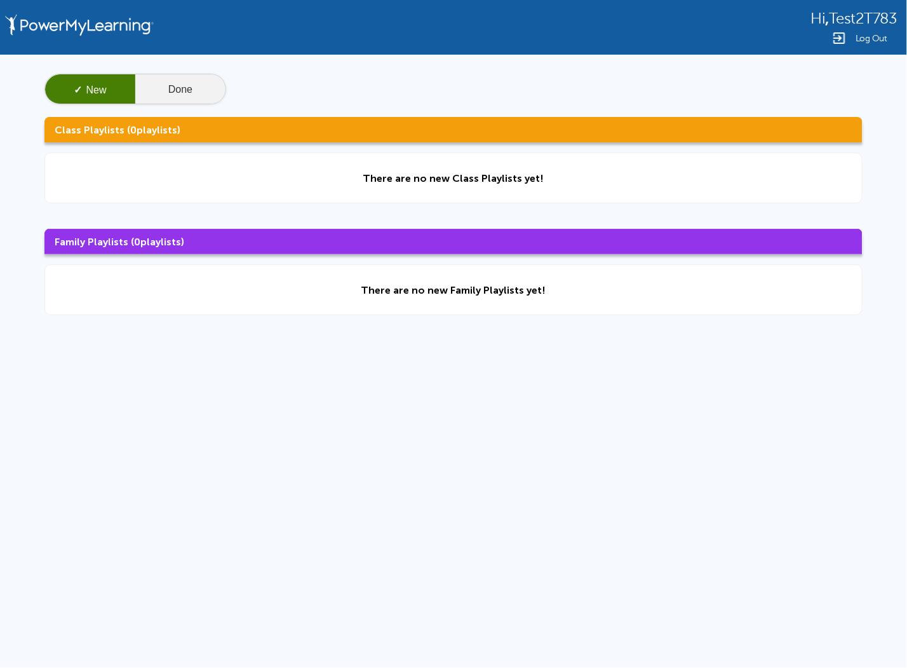
click at [187, 87] on button "Done" at bounding box center [180, 89] width 90 height 30
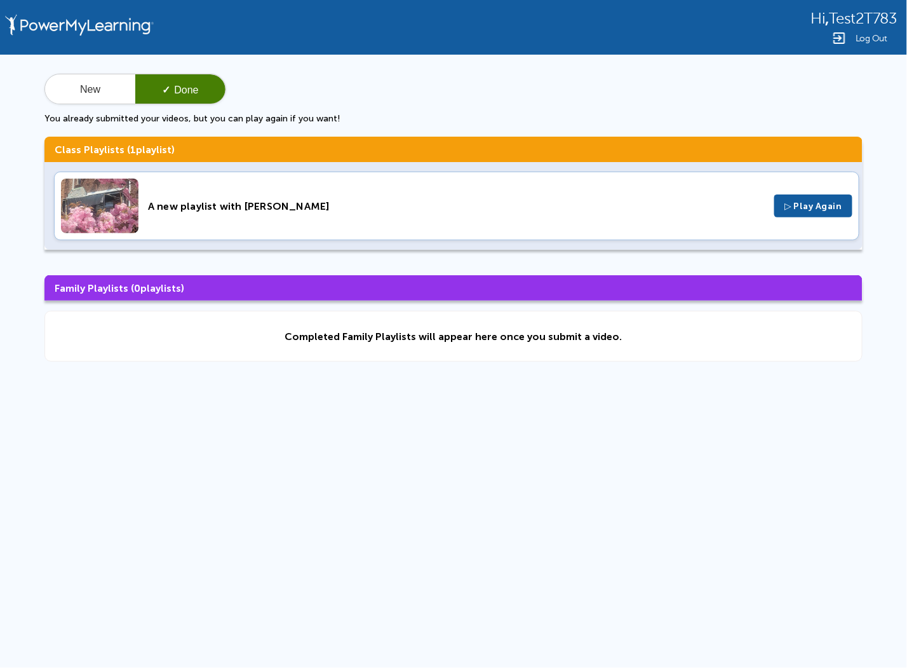
click at [850, 199] on button "▷ Play Again" at bounding box center [813, 205] width 78 height 23
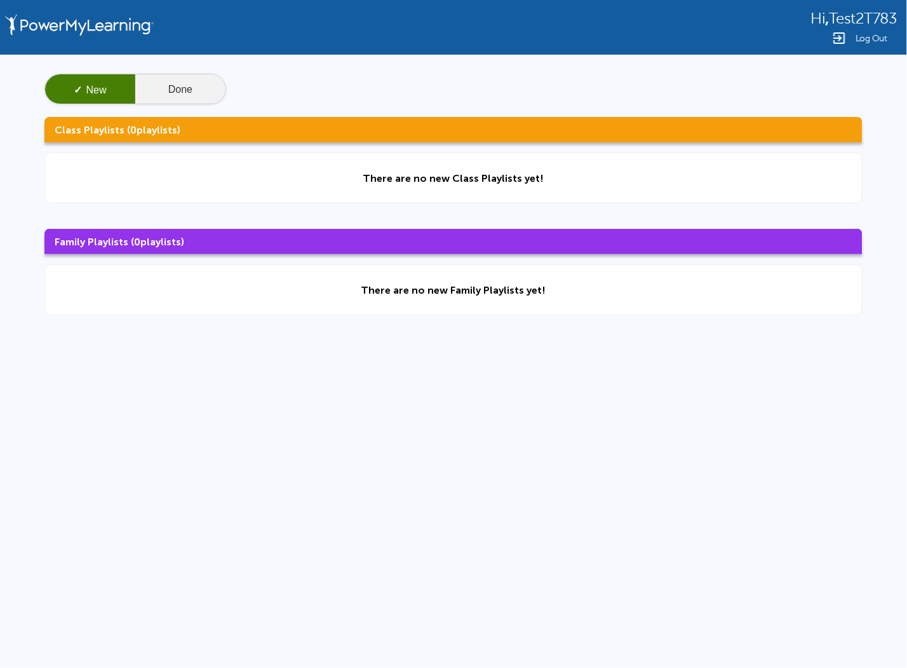
click at [176, 97] on button "Done" at bounding box center [180, 89] width 90 height 30
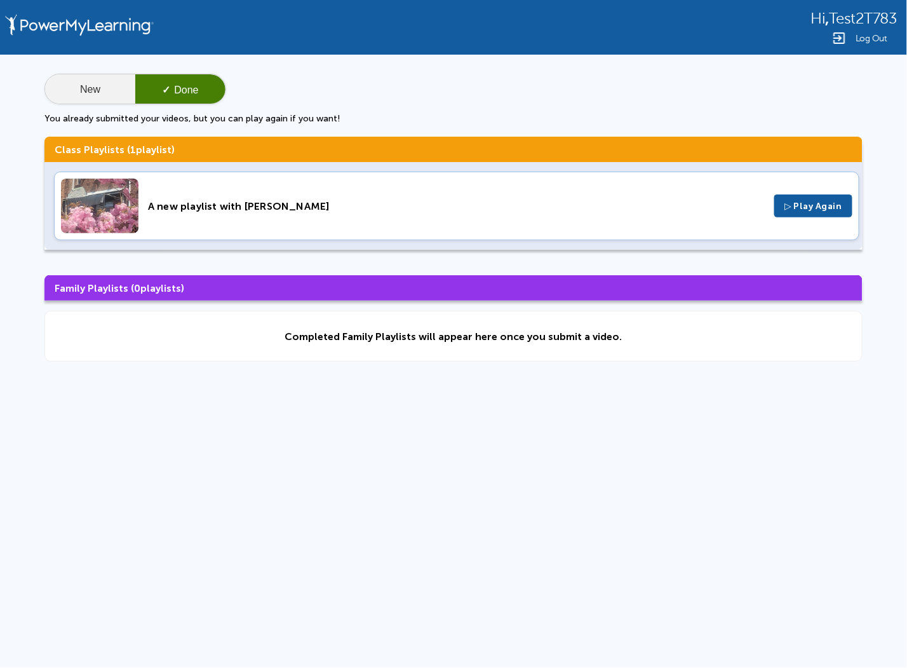
click at [112, 93] on button "New" at bounding box center [90, 89] width 90 height 30
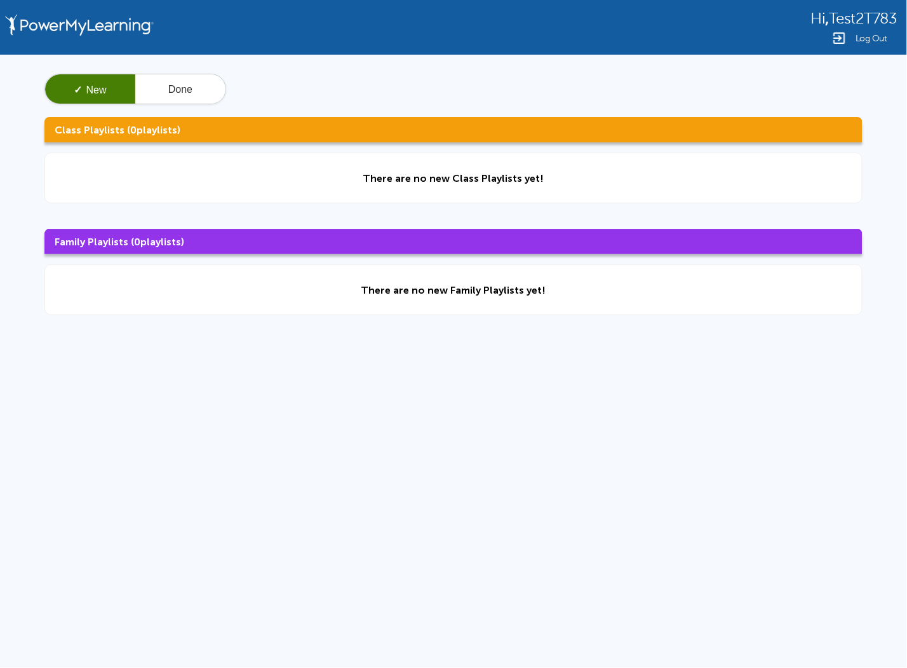
click at [473, 411] on div "Hi , Test2T783 Log Out ✓ New Done Class Playlists ( 0 playlists) There are no n…" at bounding box center [453, 270] width 907 height 540
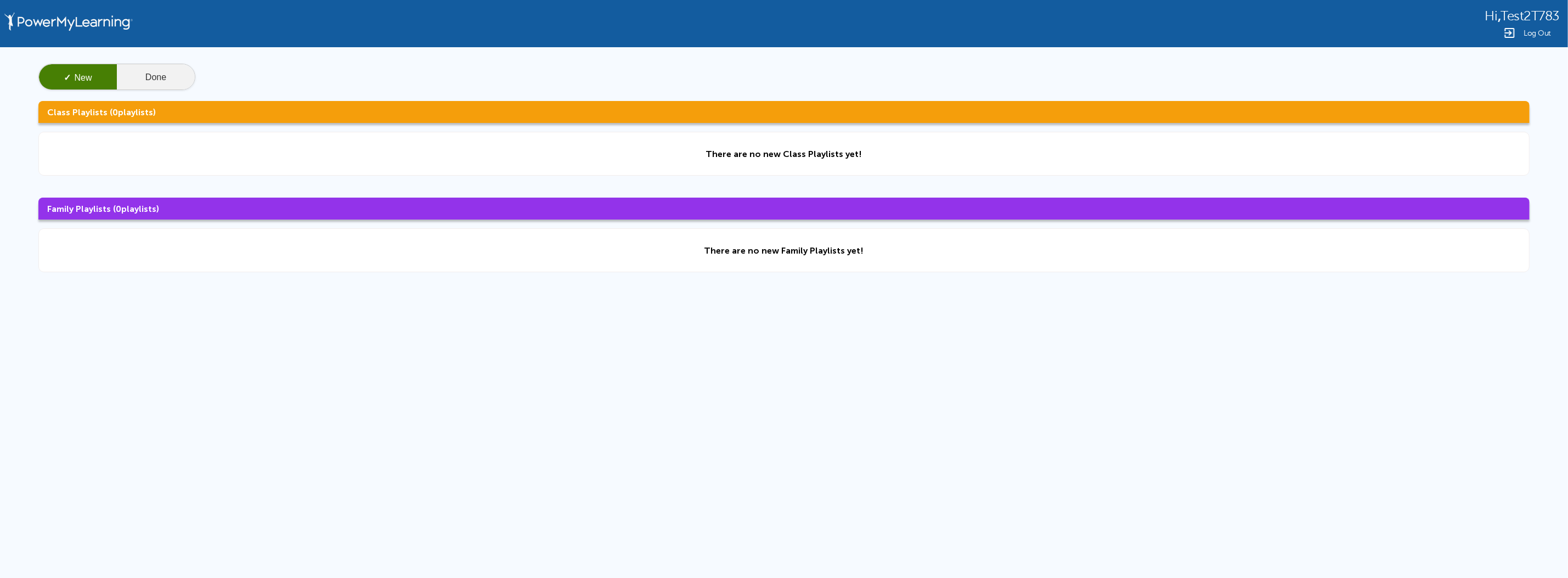
click at [168, 74] on button "Done" at bounding box center [156, 77] width 78 height 26
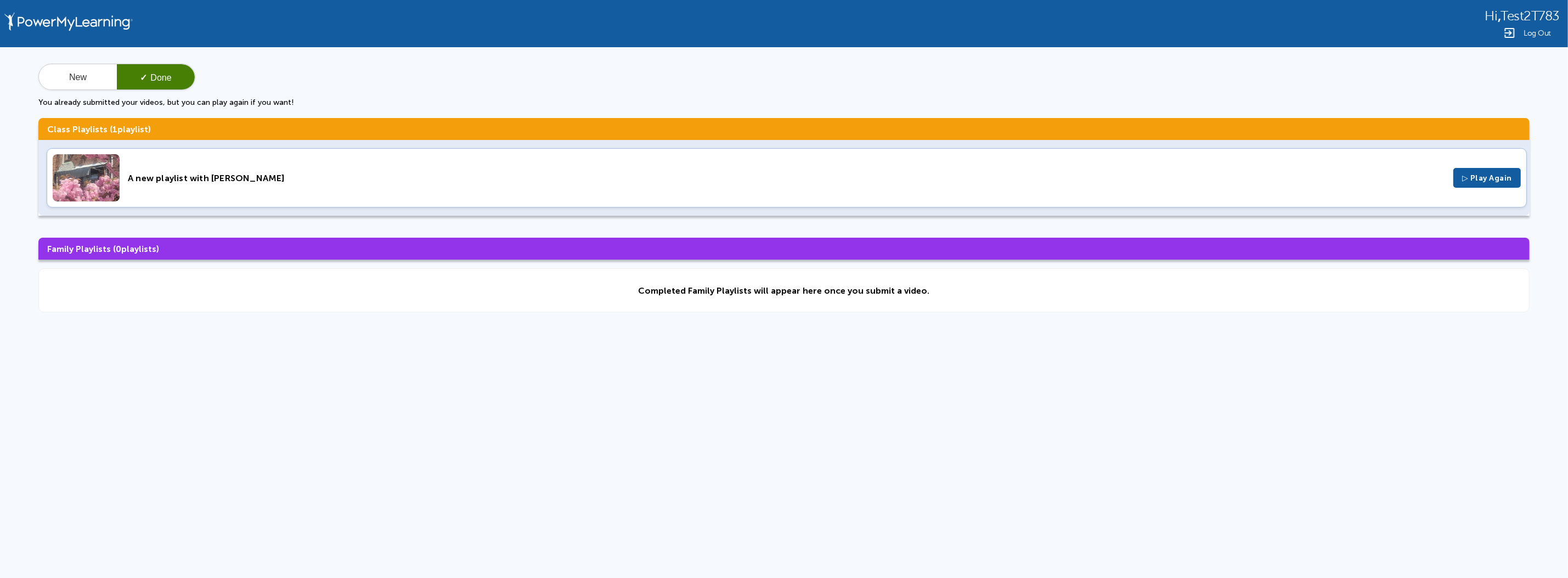
click at [183, 179] on div "A new playlist with [PERSON_NAME]" at bounding box center [786, 178] width 1317 height 10
